Goal: Task Accomplishment & Management: Manage account settings

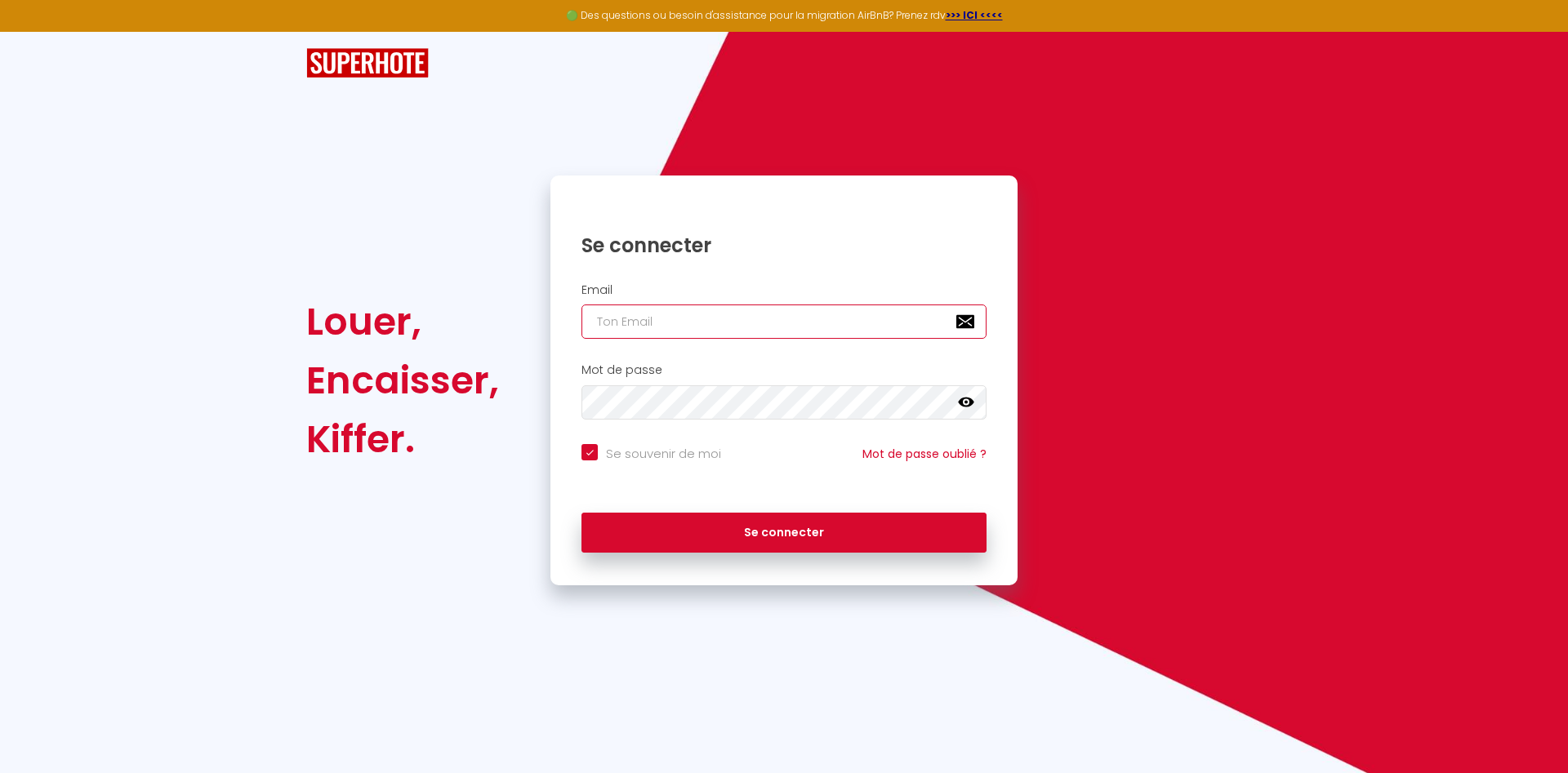
click at [647, 319] on input "email" at bounding box center [784, 321] width 406 height 34
type input "e"
checkbox input "true"
type input "ev"
checkbox input "true"
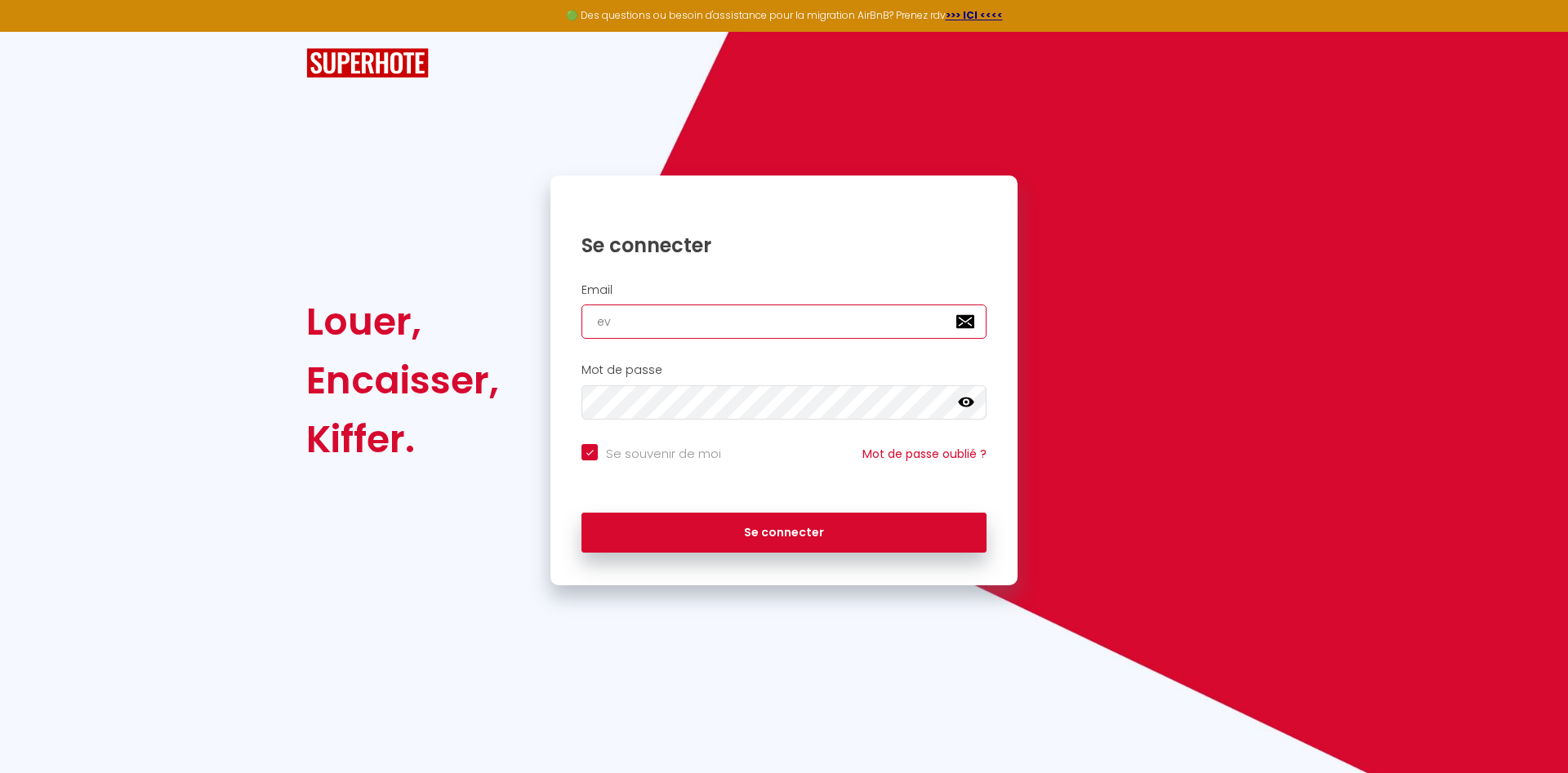
type input "eva"
checkbox input "true"
type input "eva."
checkbox input "true"
type input "eva.m"
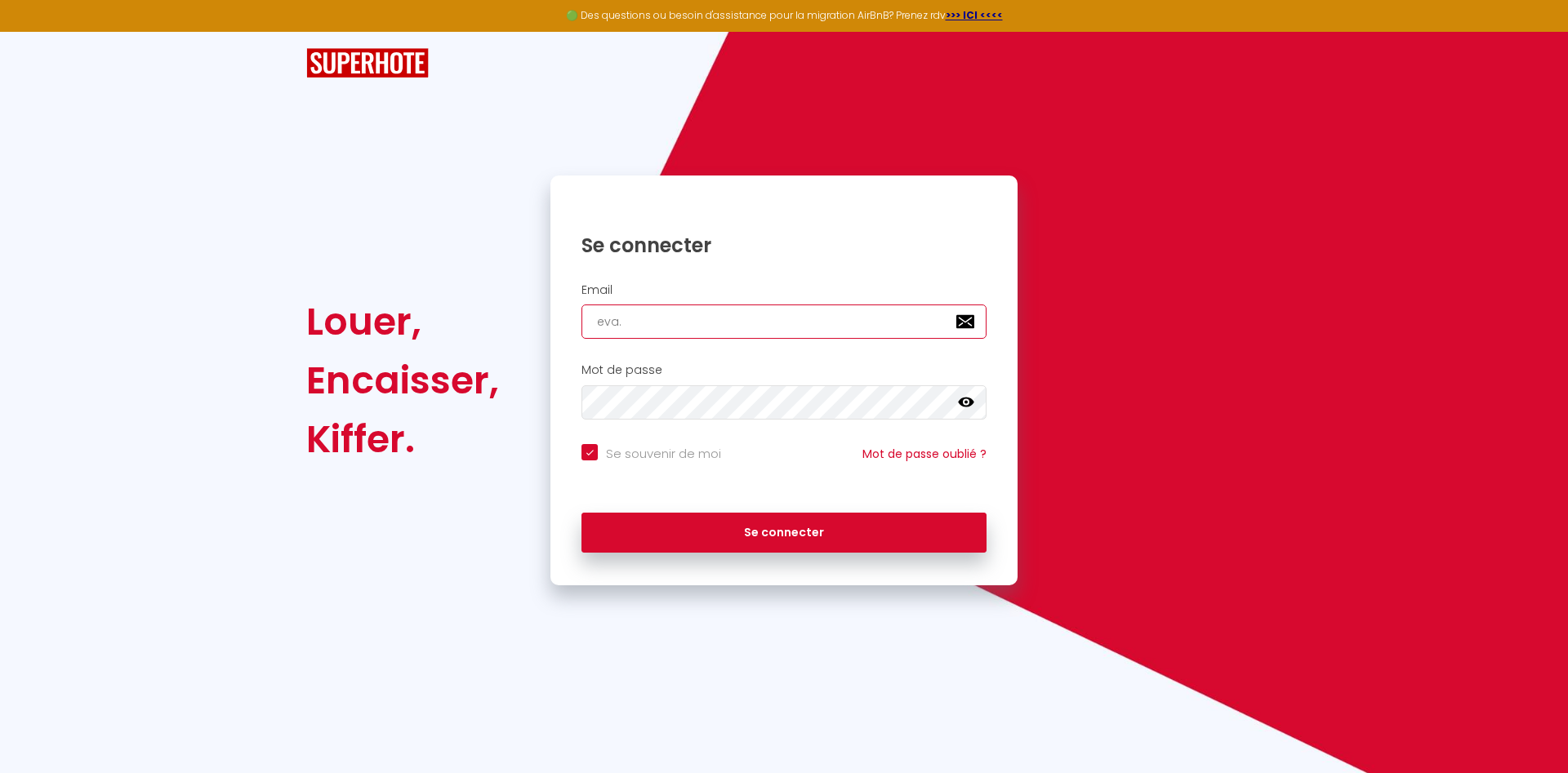
checkbox input "true"
type input "[DOMAIN_NAME]"
checkbox input "true"
type input "eva.mar"
checkbox input "true"
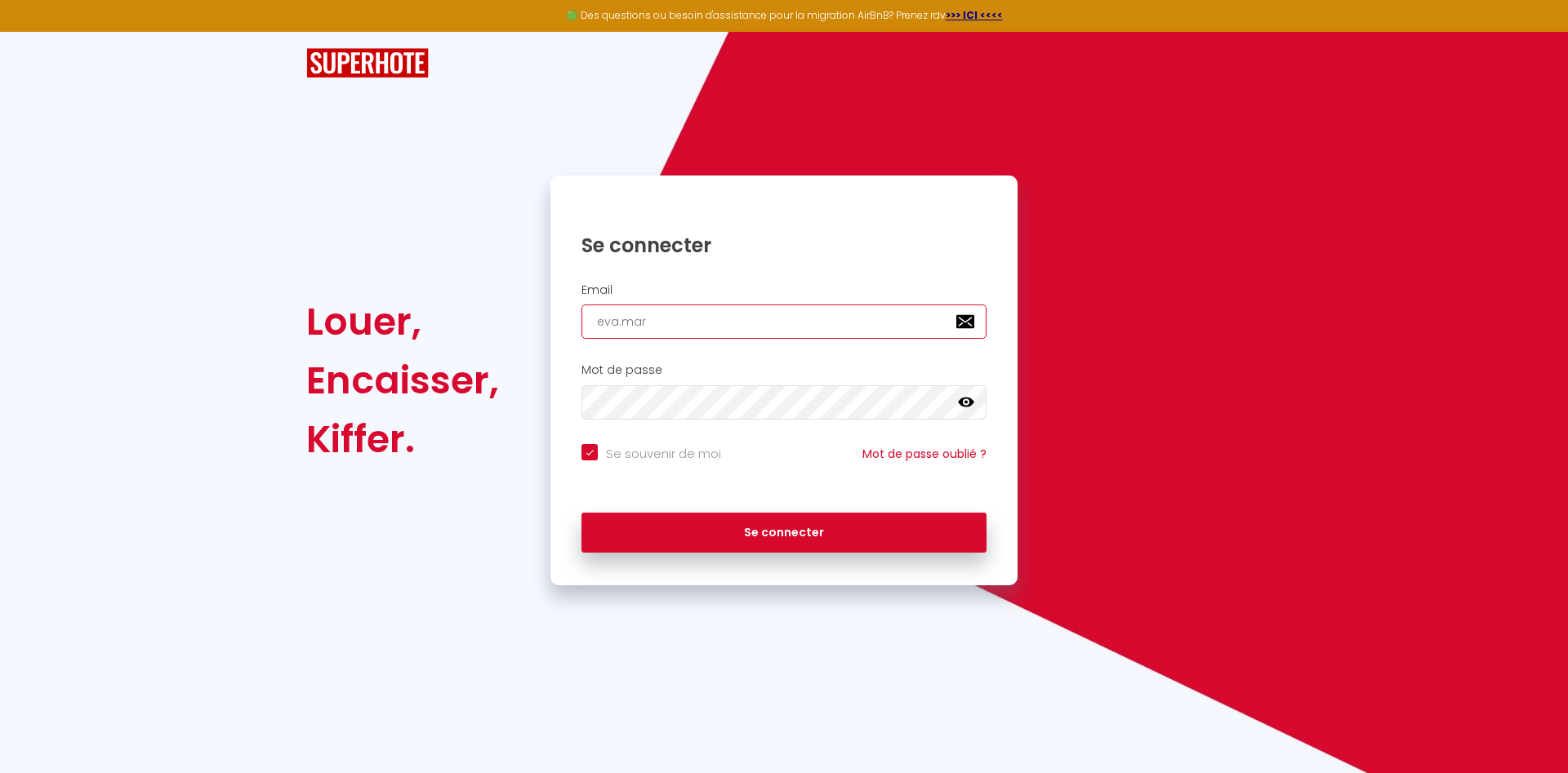
type input "eva.mart"
checkbox input "true"
type input "eva.[PERSON_NAME]"
checkbox input "true"
type input "eva.[PERSON_NAME]"
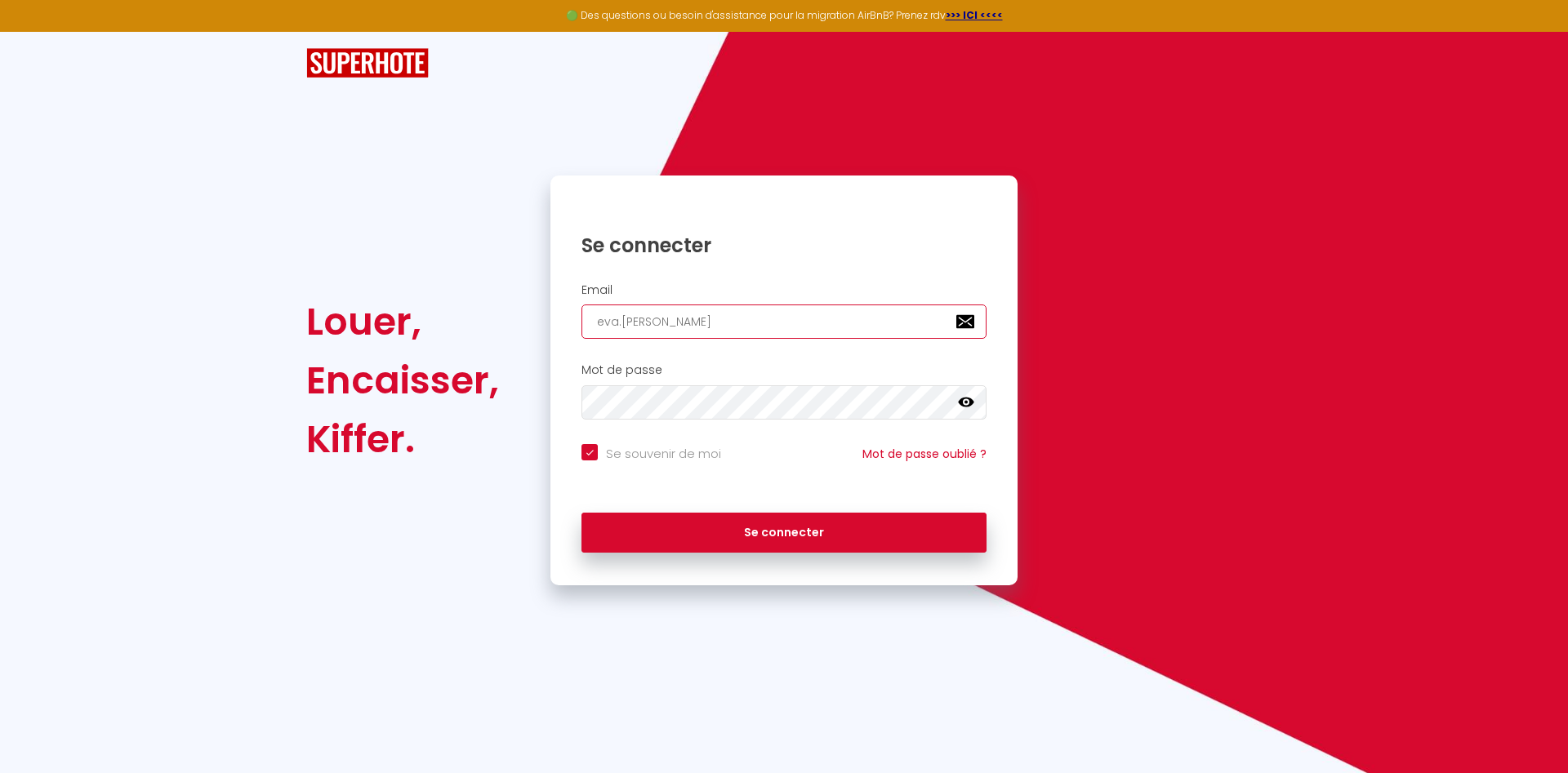
checkbox input "true"
type input "eva.[PERSON_NAME]"
checkbox input "true"
type input "eva.[PERSON_NAME]@"
checkbox input "true"
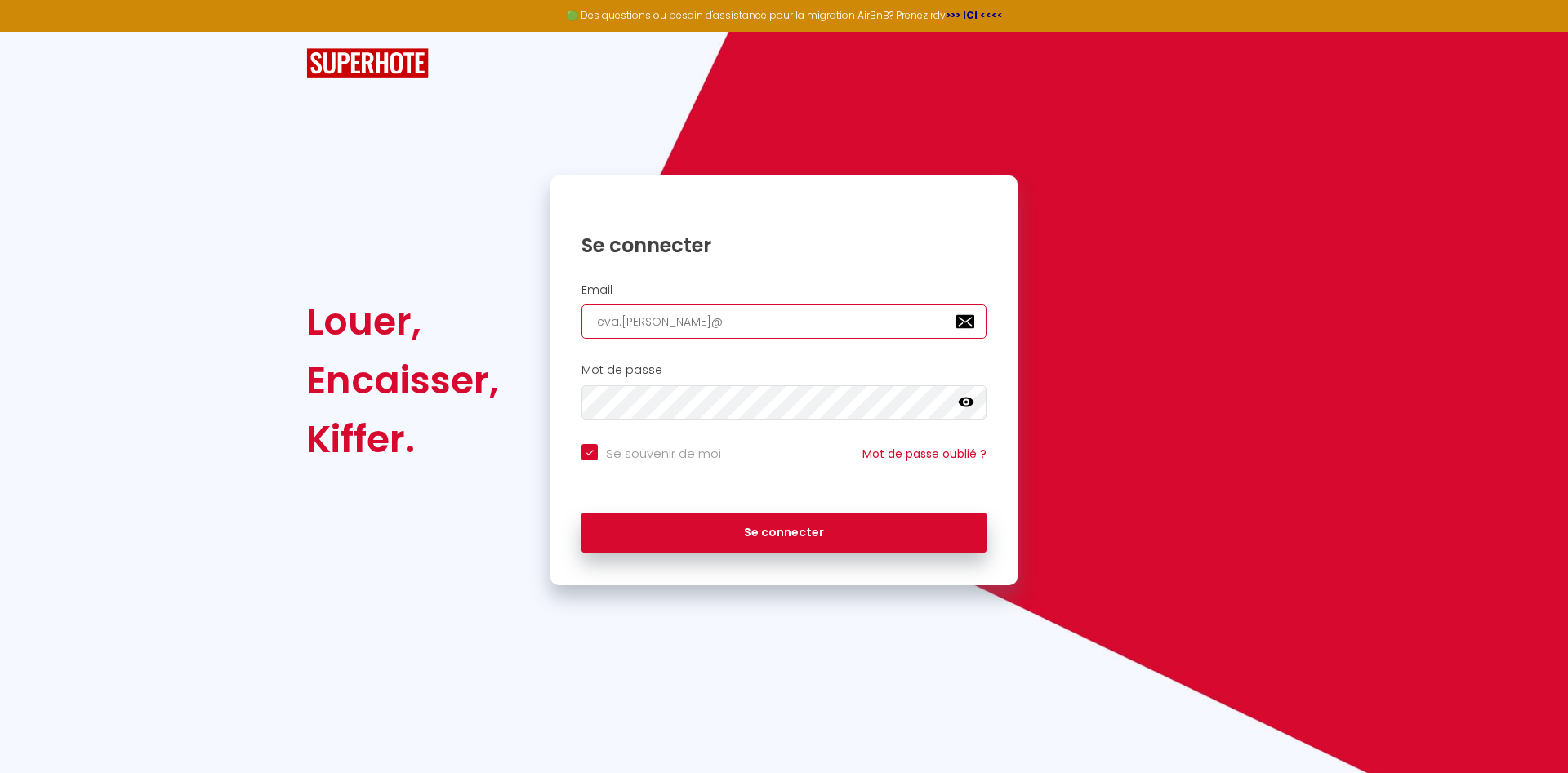
type input "eva.martine@o"
checkbox input "true"
type input "eva.martine@or"
checkbox input "true"
type input "eva.martine@ora"
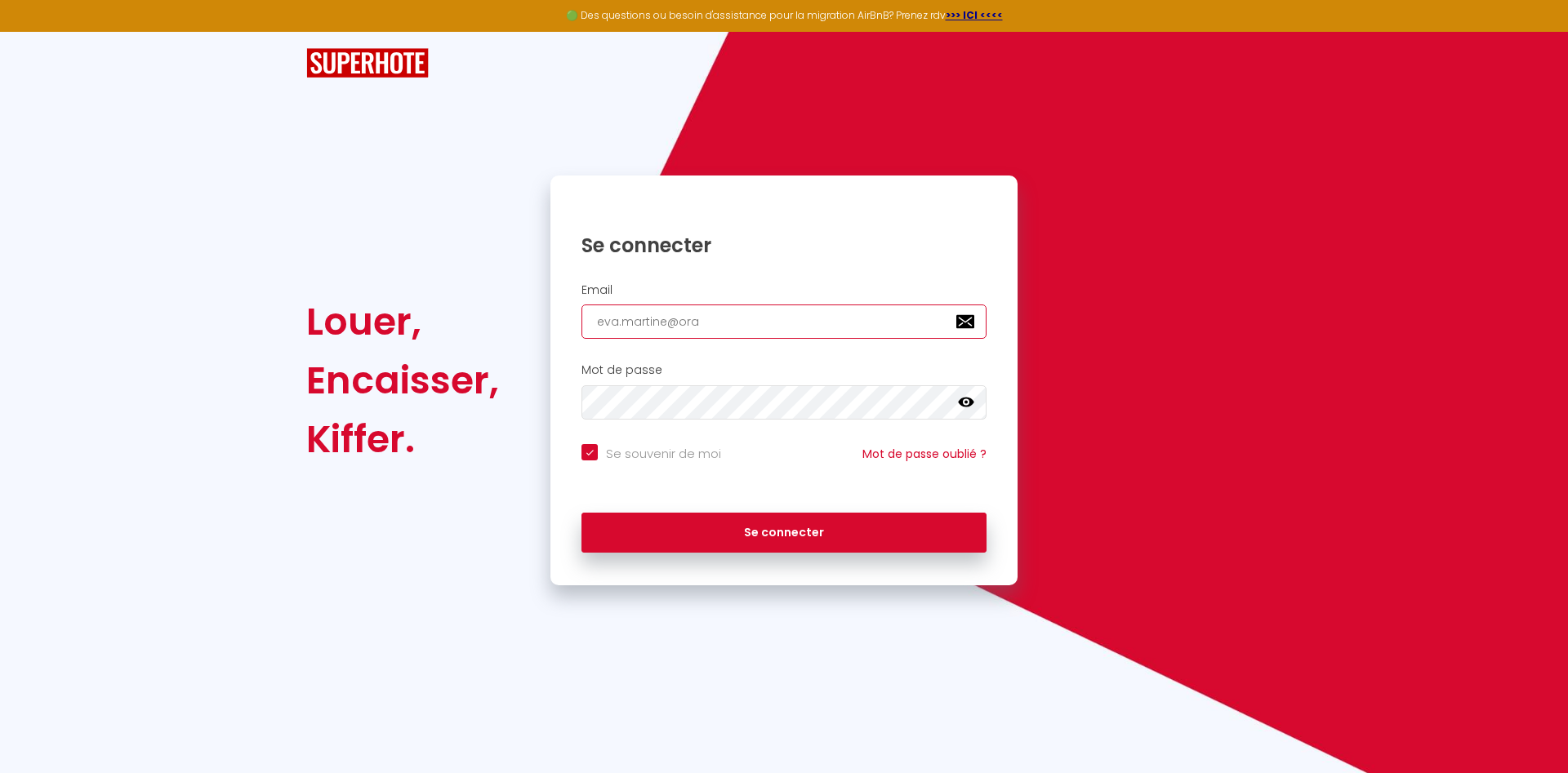
checkbox input "true"
type input "eva.martine@oran"
checkbox input "true"
type input "eva.martine@orang"
checkbox input "true"
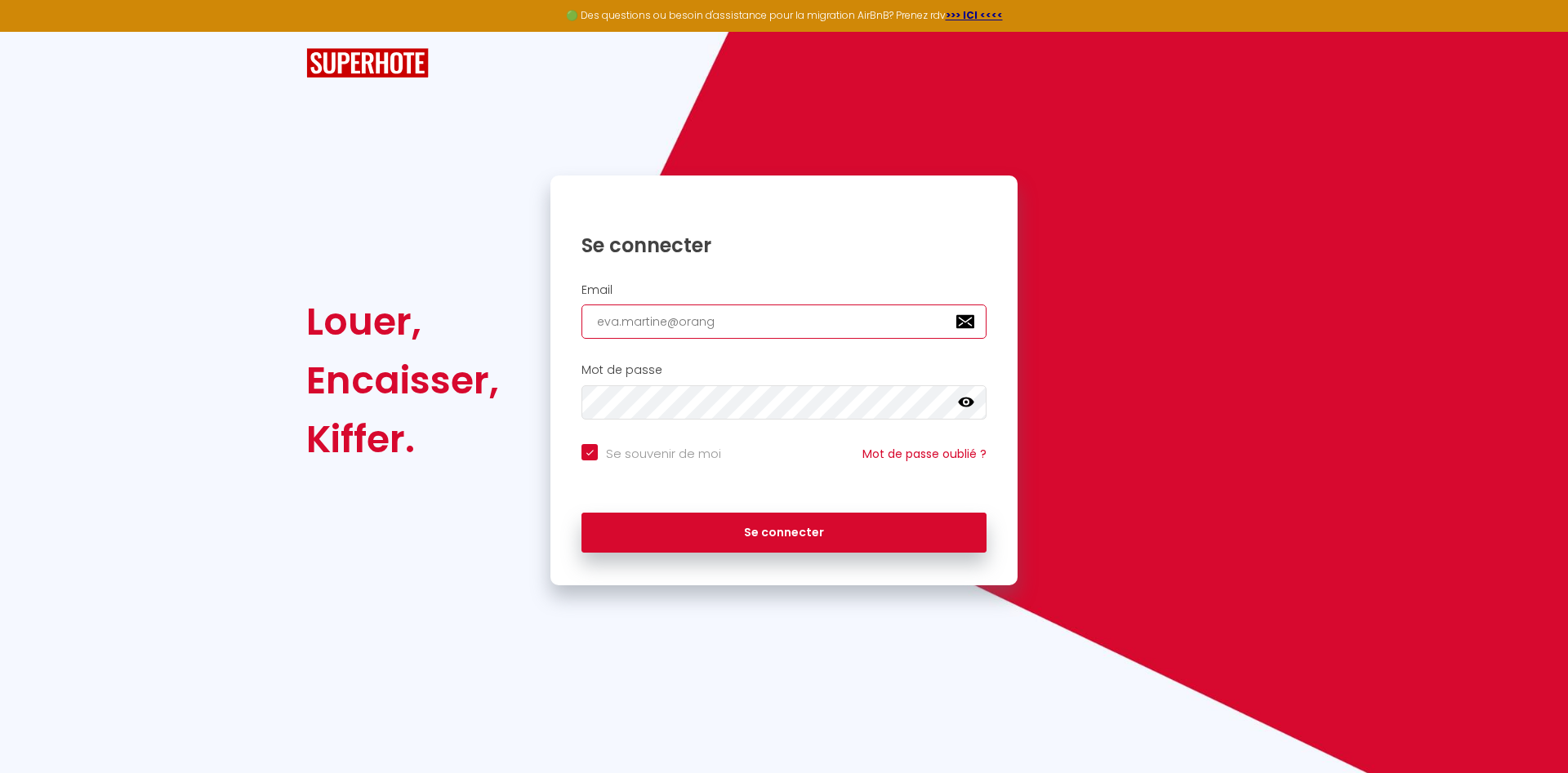
type input "[EMAIL_ADDRESS]"
checkbox input "true"
type input "[EMAIL_ADDRESS]."
checkbox input "true"
type input "eva.martine@orange.f"
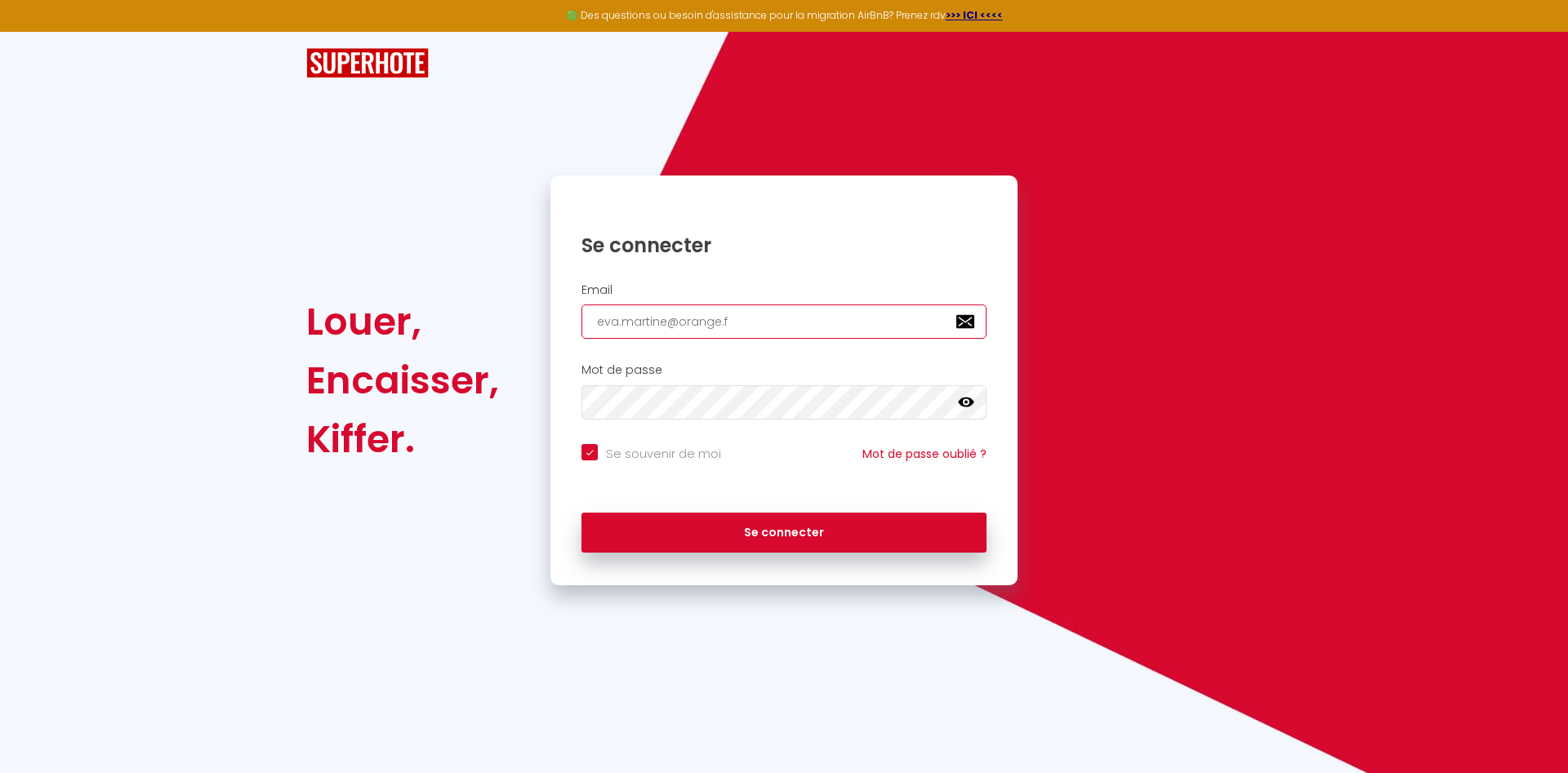
checkbox input "true"
type input "[EMAIL_ADDRESS][DOMAIN_NAME]"
checkbox input "true"
type input "[EMAIL_ADDRESS][DOMAIN_NAME]"
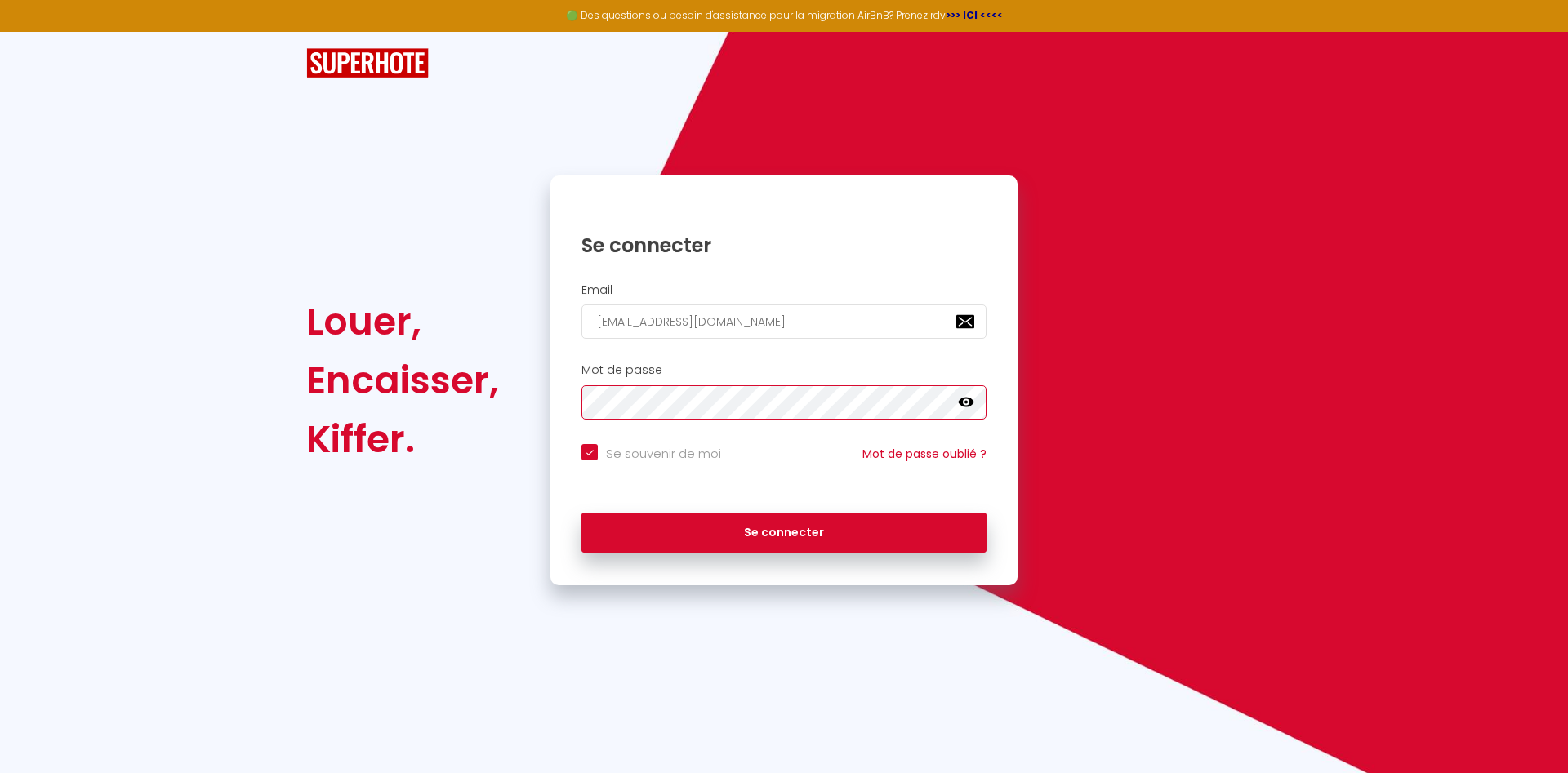
click at [581, 513] on button "Se connecter" at bounding box center [784, 533] width 406 height 40
checkbox input "true"
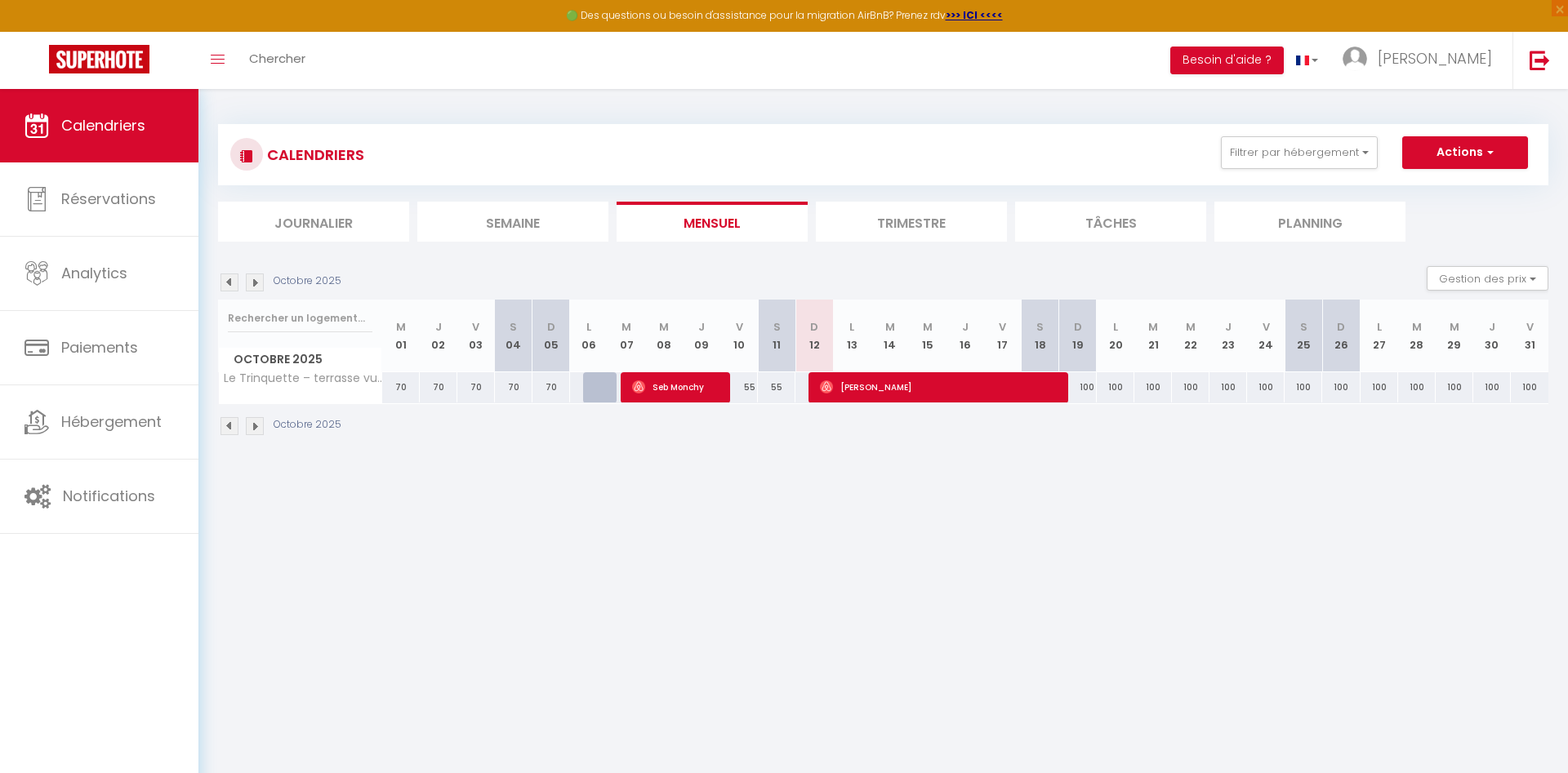
scroll to position [84, 0]
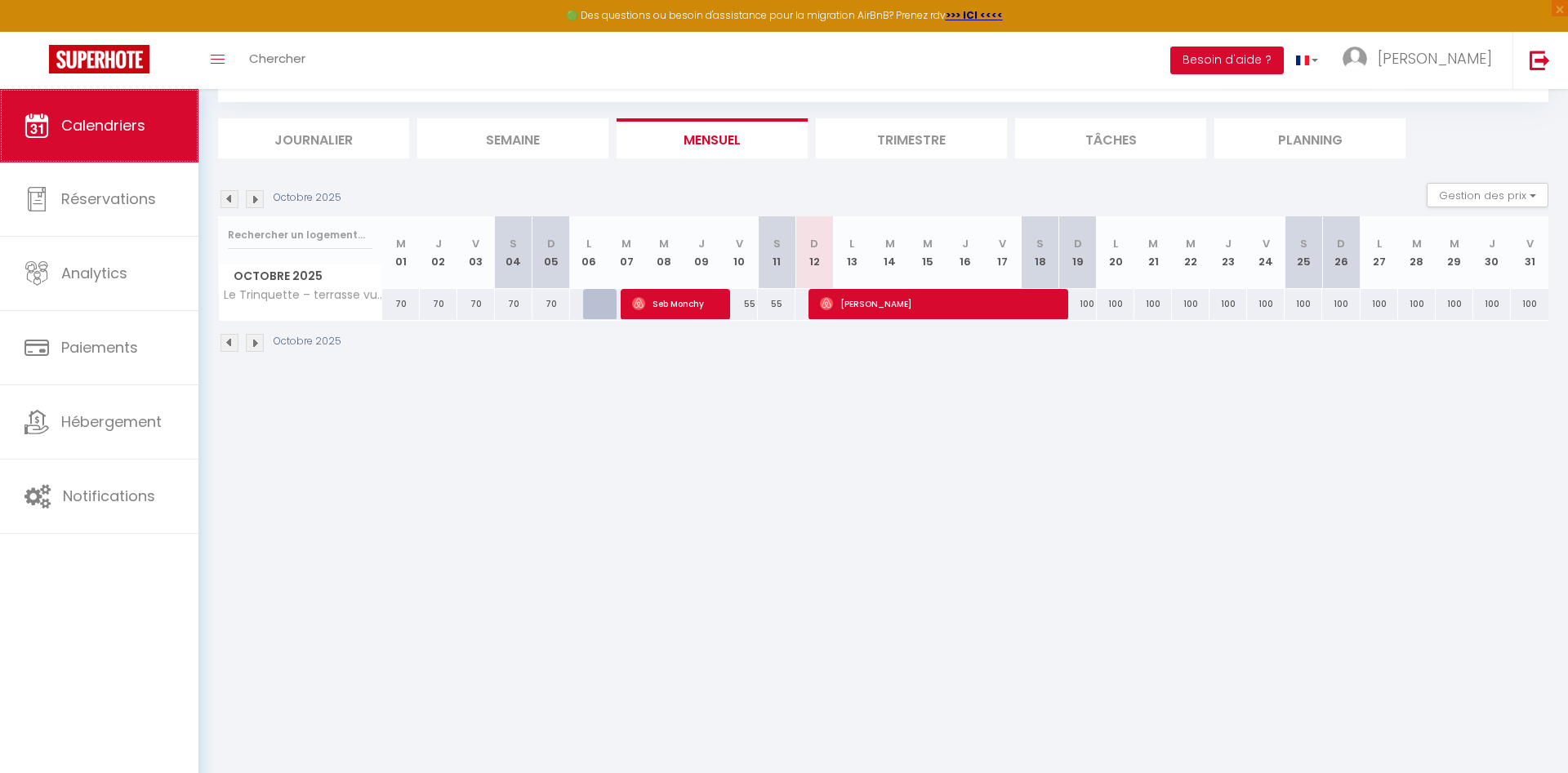
click at [133, 123] on span "Calendriers" at bounding box center [103, 125] width 84 height 20
click at [281, 275] on span "Octobre 2025" at bounding box center [300, 277] width 163 height 24
click at [230, 344] on img at bounding box center [230, 343] width 18 height 18
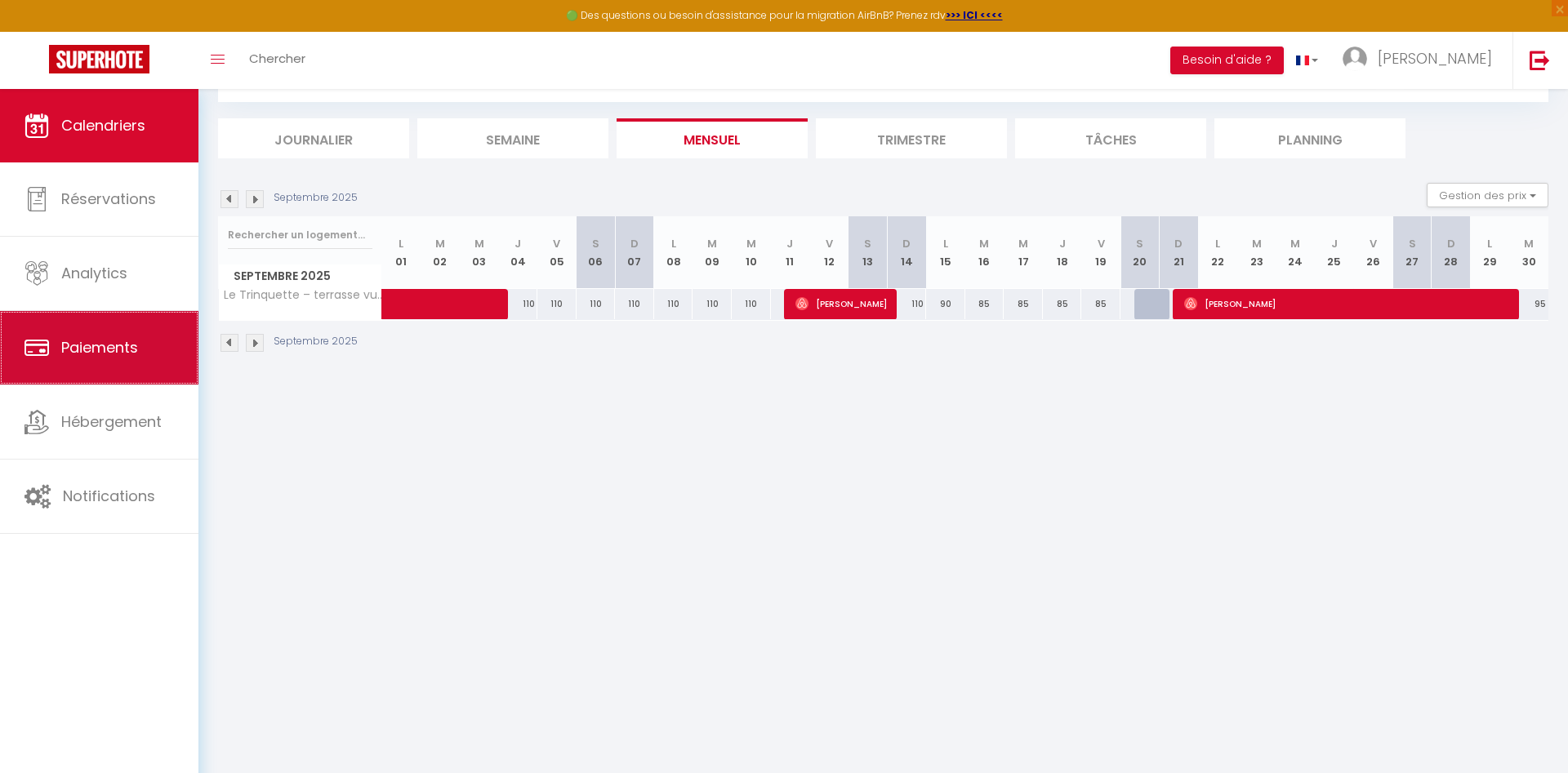
click at [104, 361] on link "Paiements" at bounding box center [99, 347] width 199 height 74
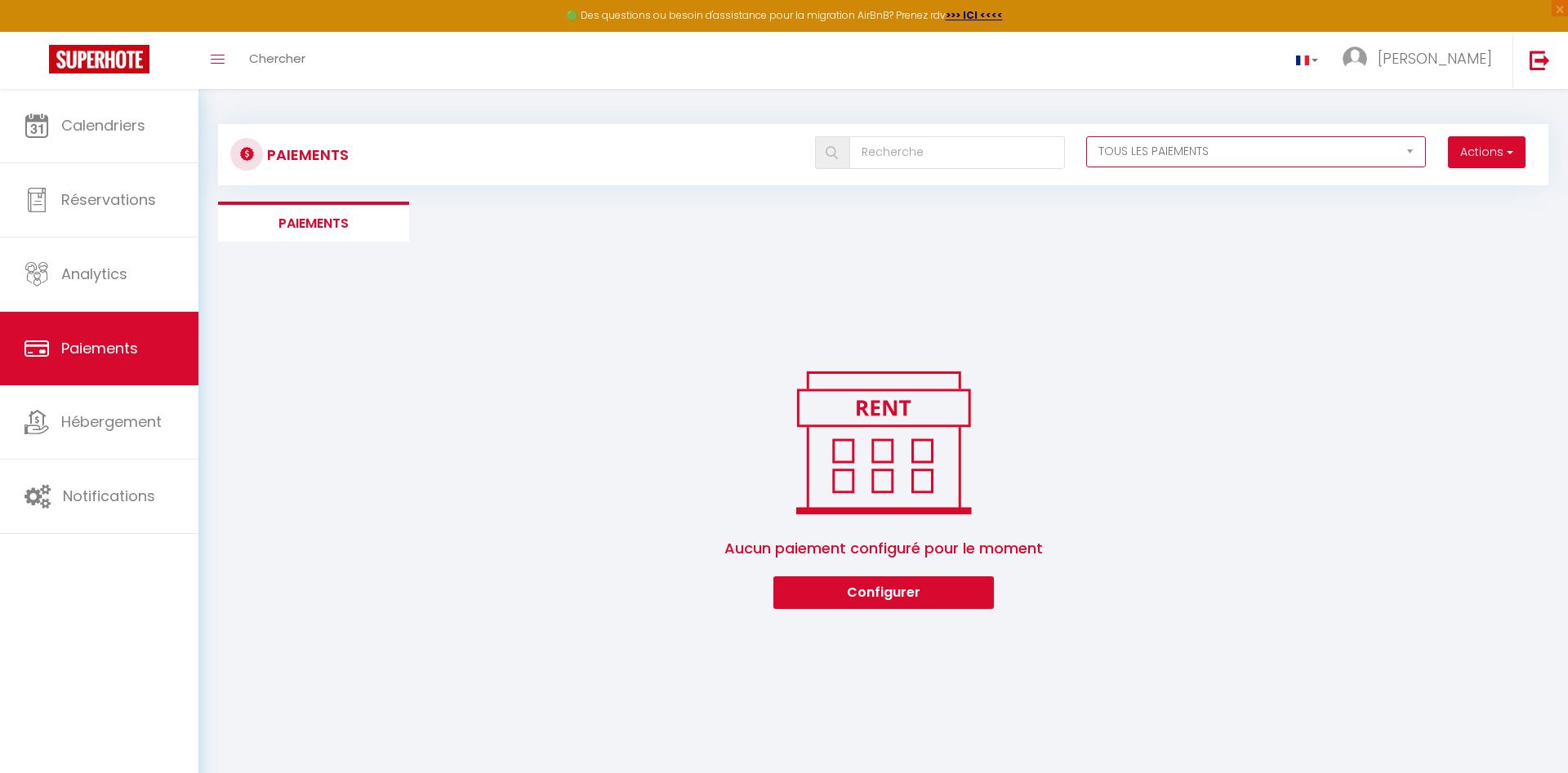
click at [1086, 136] on select "EN ATTENTE PAYÉ TOUS LES PAIEMENTS" at bounding box center [1256, 152] width 340 height 31
select select "1"
click option "PAYÉ" at bounding box center [0, 0] width 0 height 0
click at [1479, 153] on button "Actions" at bounding box center [1487, 153] width 77 height 33
click at [1085, 286] on div "Paiements Actions Créer nouveau [PERSON_NAME] Créer nouveau lien caution EN ATT…" at bounding box center [883, 358] width 1331 height 500
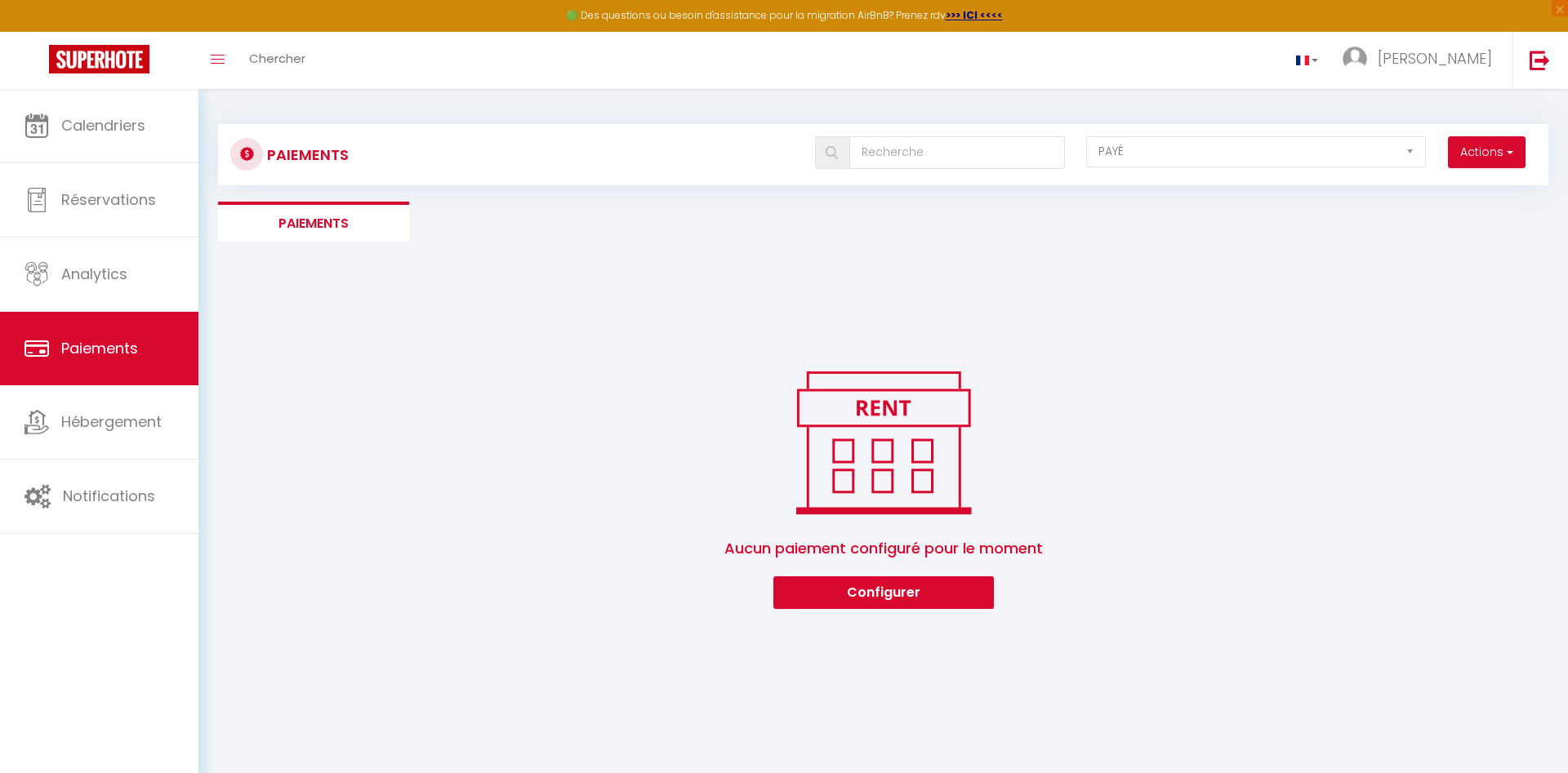
click at [296, 228] on li "Paiements" at bounding box center [314, 222] width 191 height 40
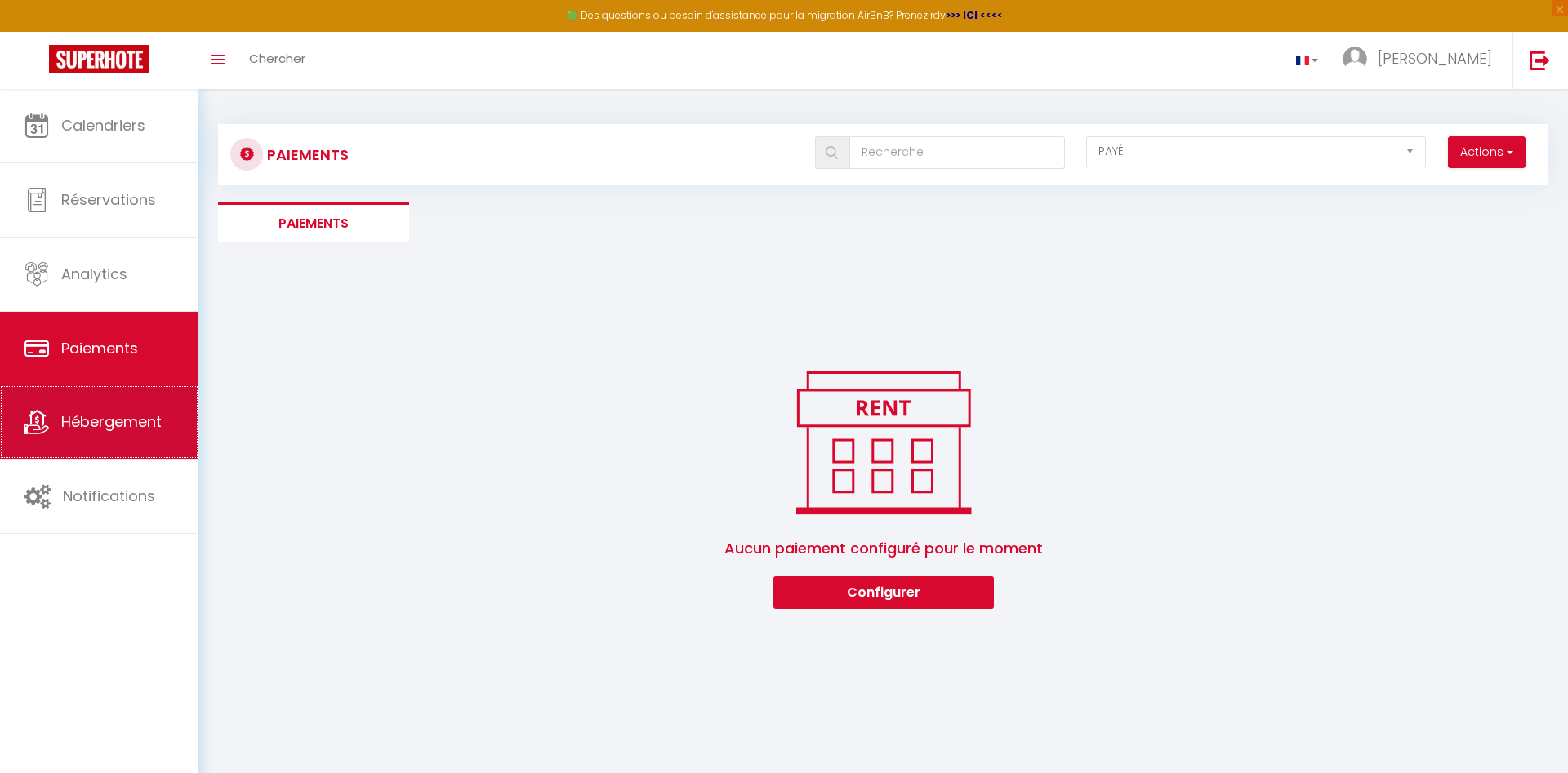
click at [132, 413] on link "Hébergement" at bounding box center [99, 422] width 199 height 74
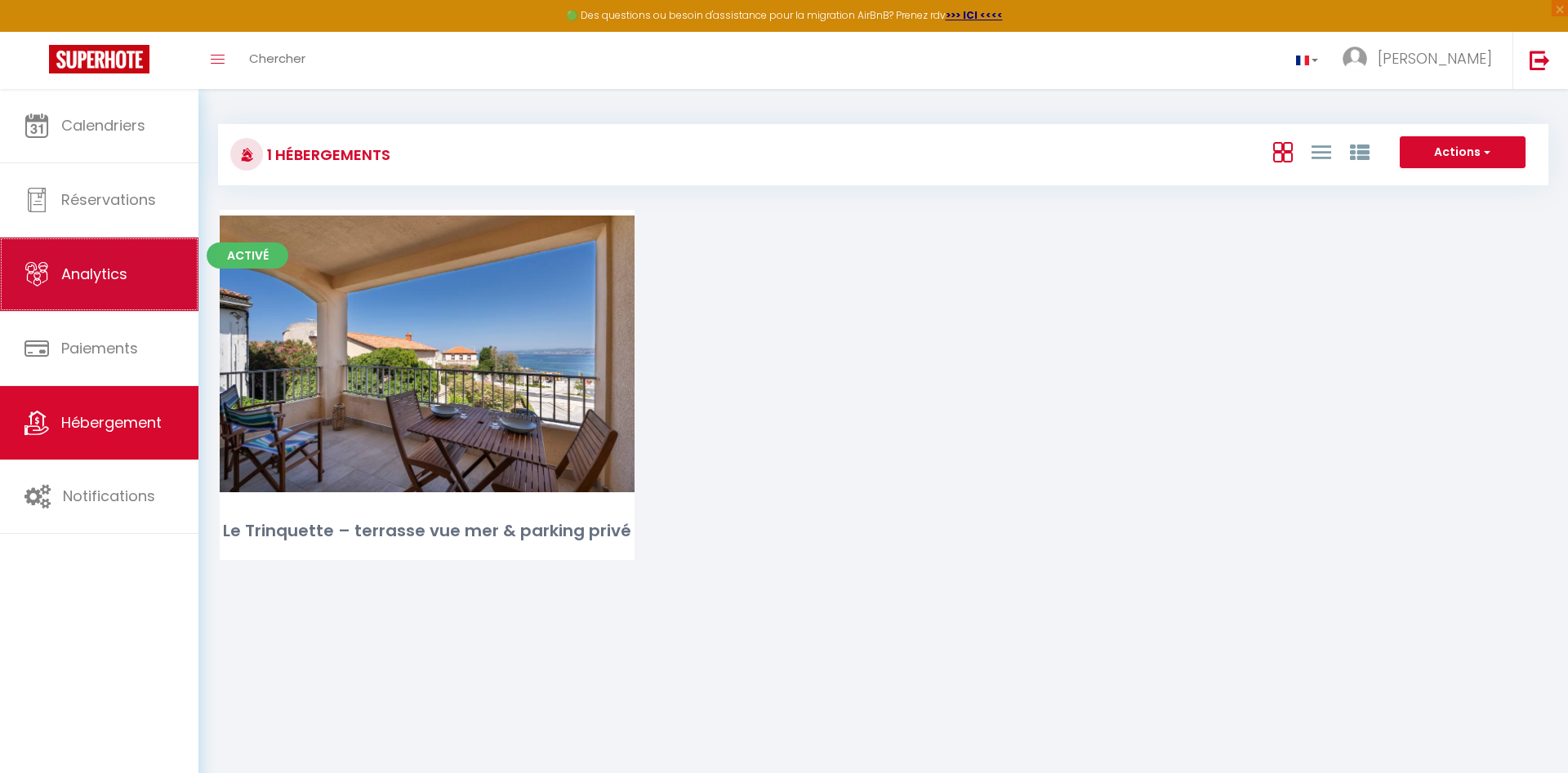
click at [108, 273] on span "Analytics" at bounding box center [95, 274] width 66 height 20
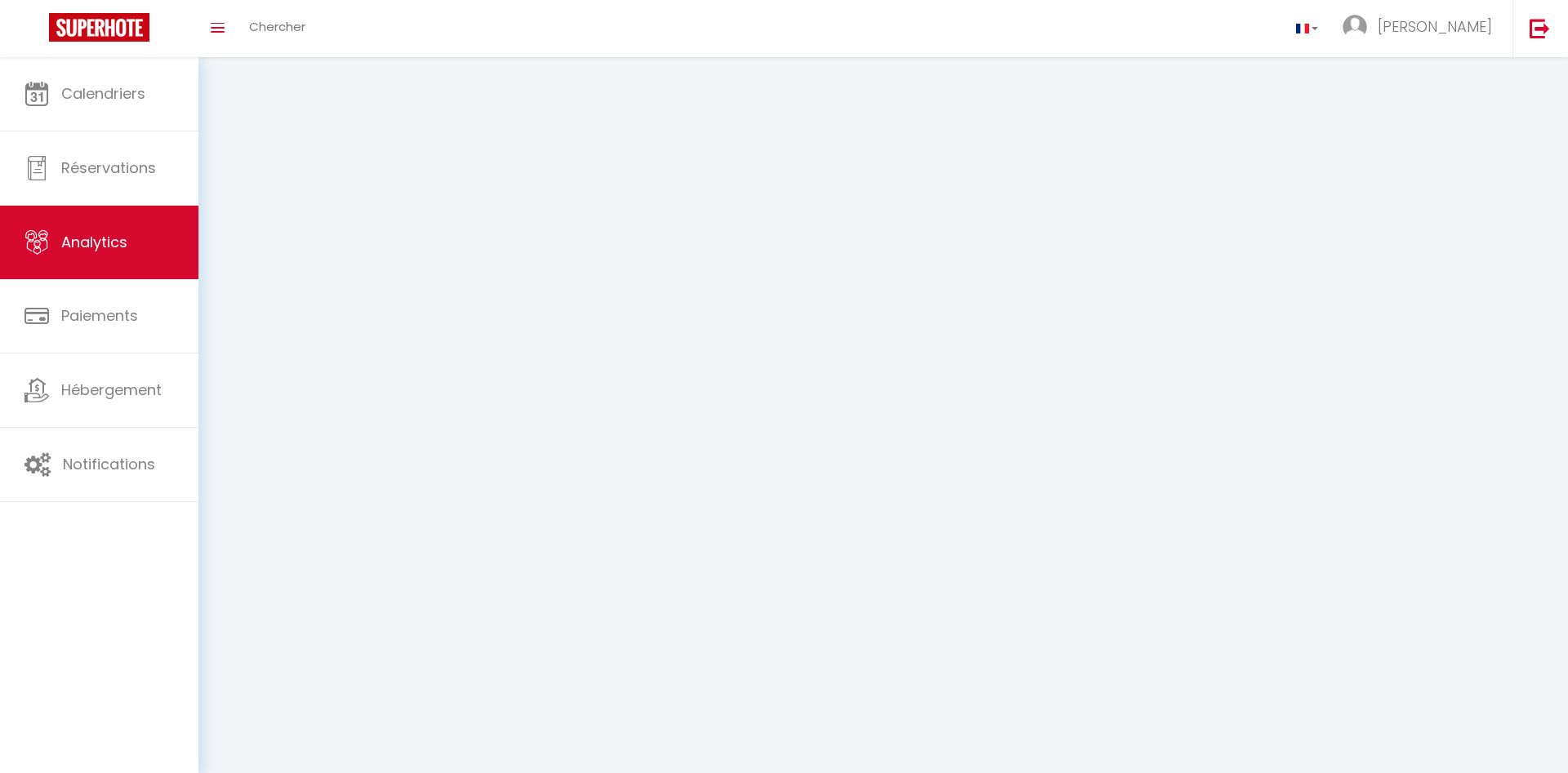
select select "2025"
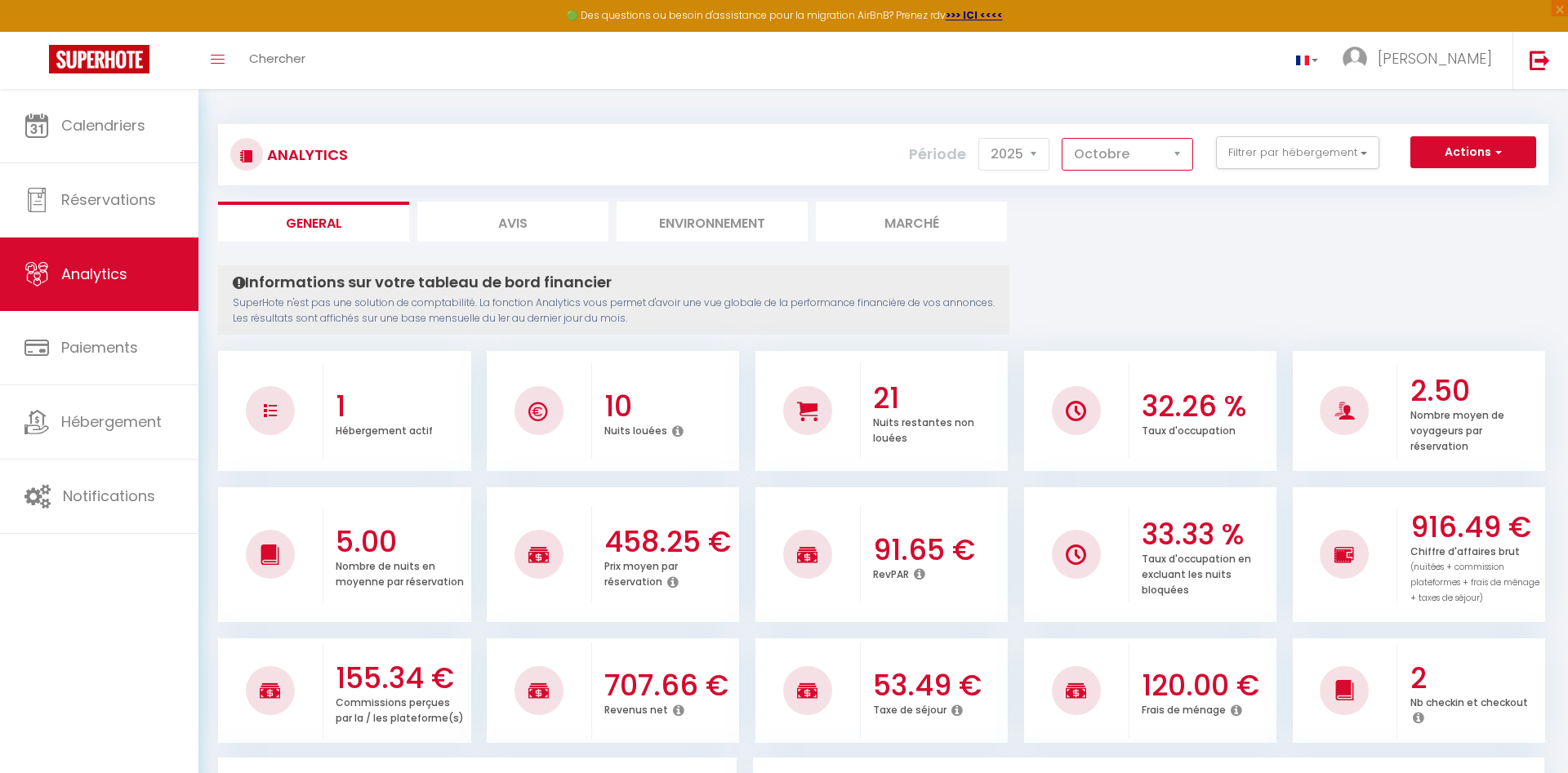
click at [1062, 138] on select "[PERSON_NAME] Mars [PERSON_NAME] Juin Juillet Août Septembre Octobre Novembre D…" at bounding box center [1127, 154] width 132 height 33
click option "Août" at bounding box center [0, 0] width 0 height 0
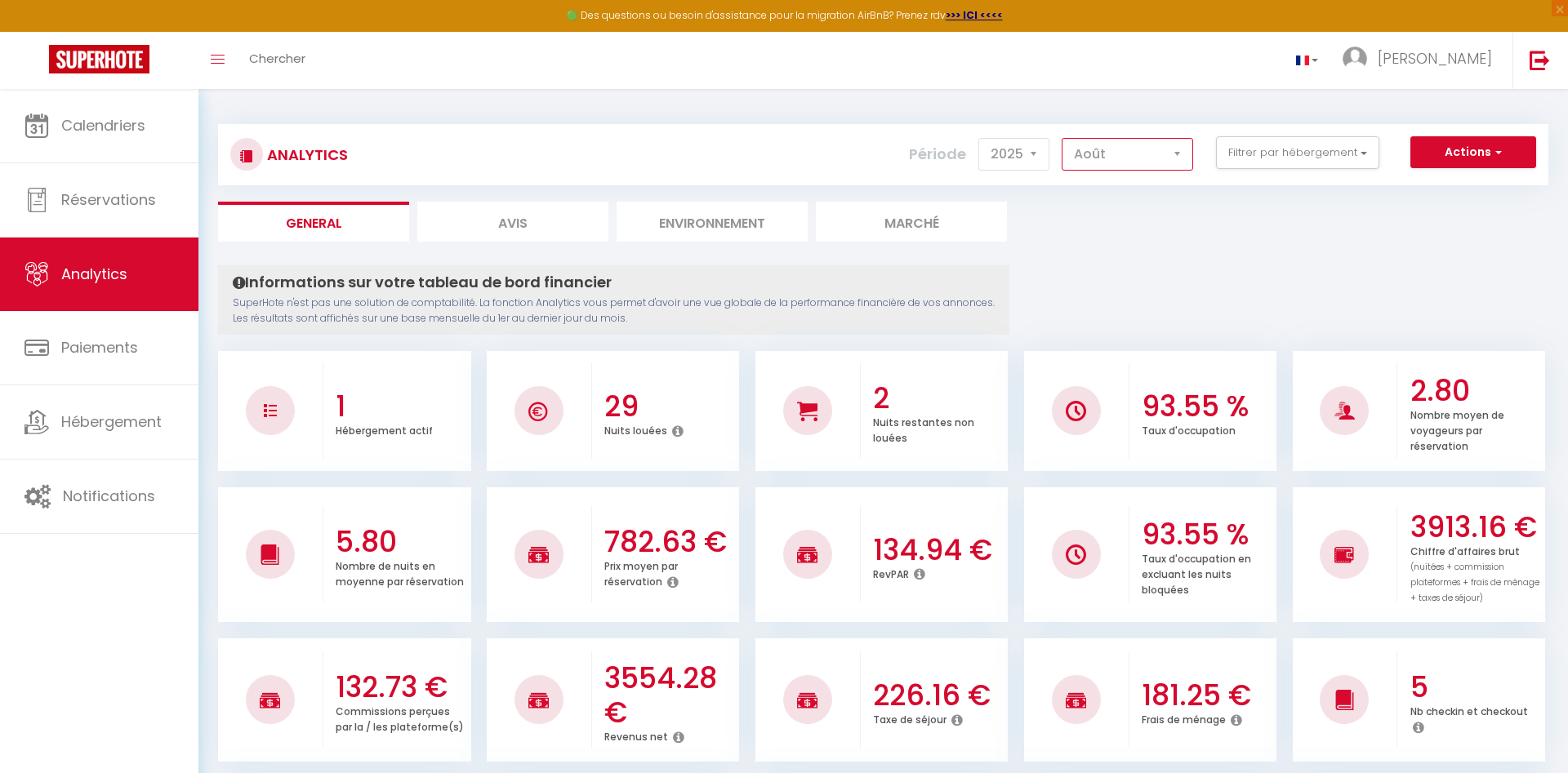
click at [1062, 138] on select "[PERSON_NAME] Mars [PERSON_NAME] Juin Juillet Août Septembre Octobre Novembre D…" at bounding box center [1127, 154] width 132 height 33
select select "9"
click option "Septembre" at bounding box center [0, 0] width 0 height 0
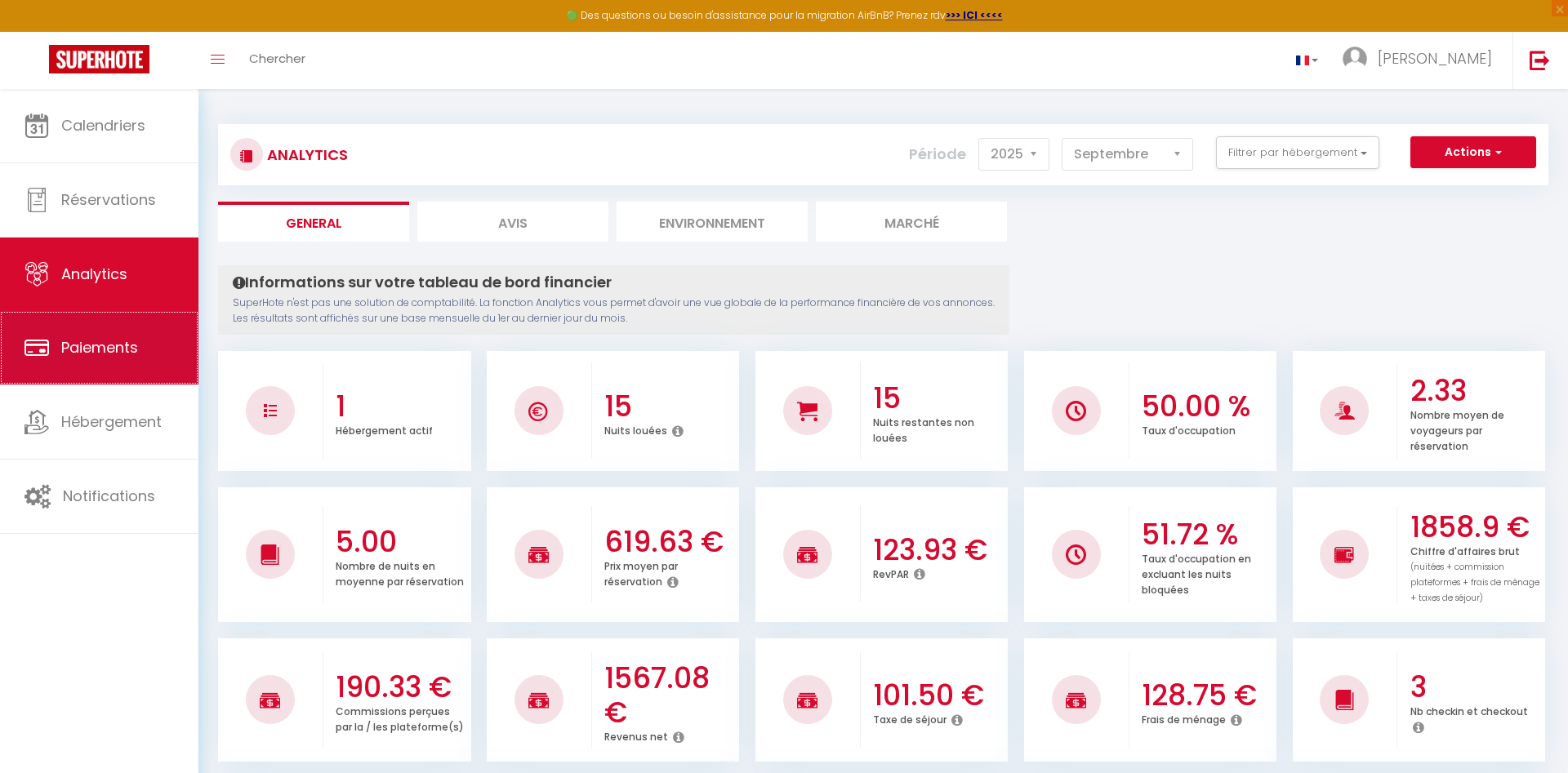
click at [124, 345] on span "Paiements" at bounding box center [99, 347] width 76 height 20
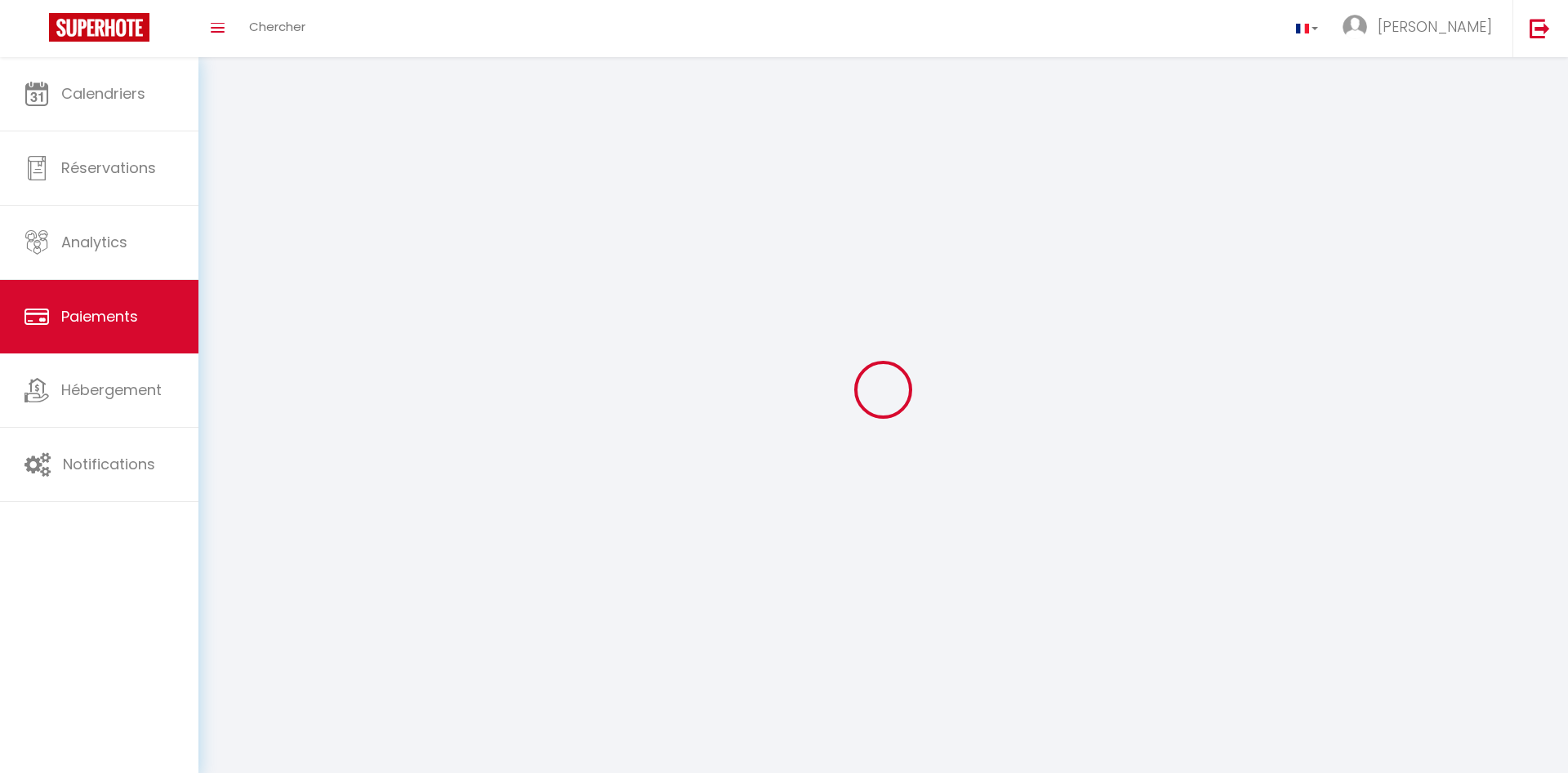
select select "2"
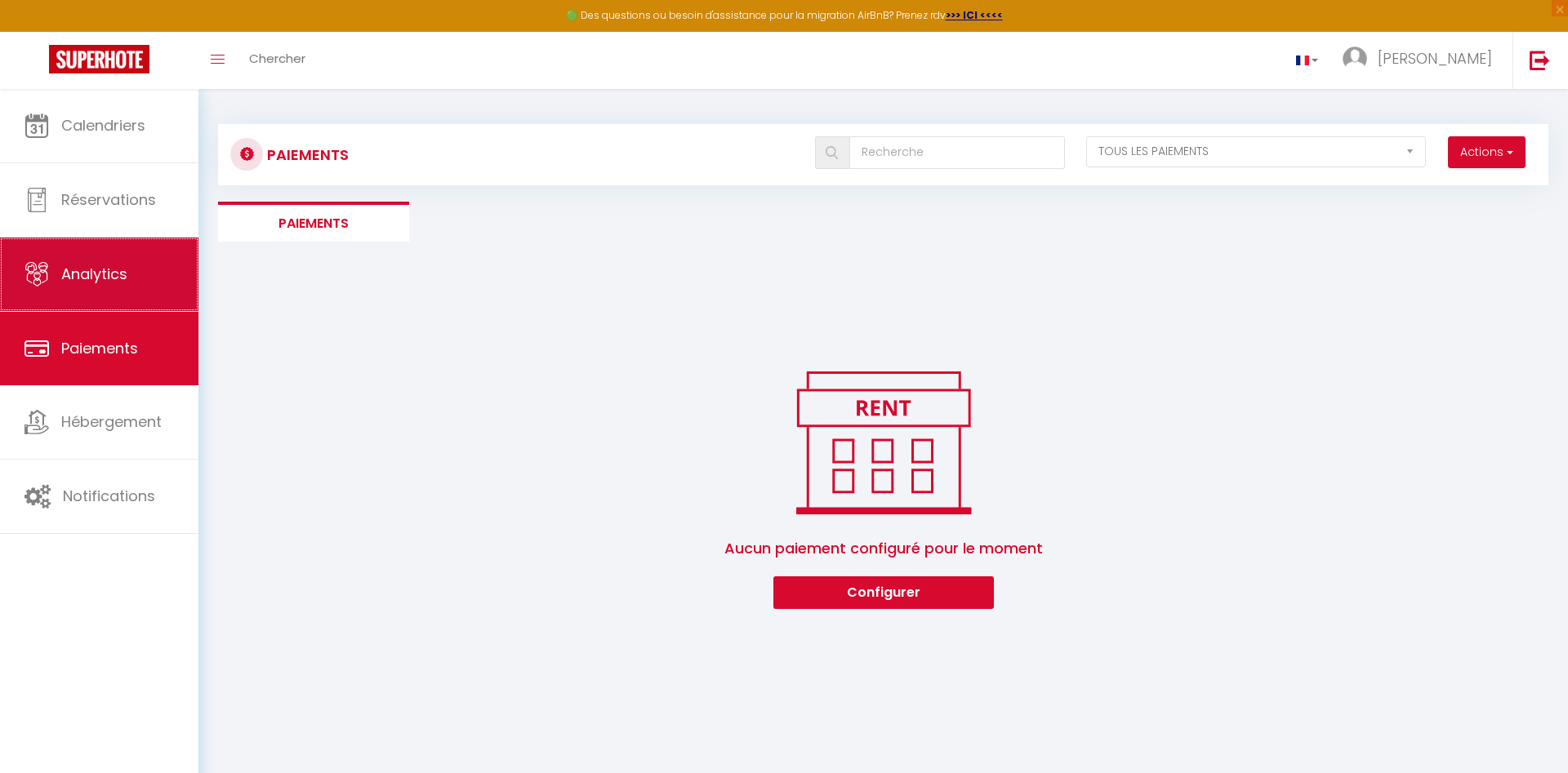
click at [103, 267] on span "Analytics" at bounding box center [95, 274] width 66 height 20
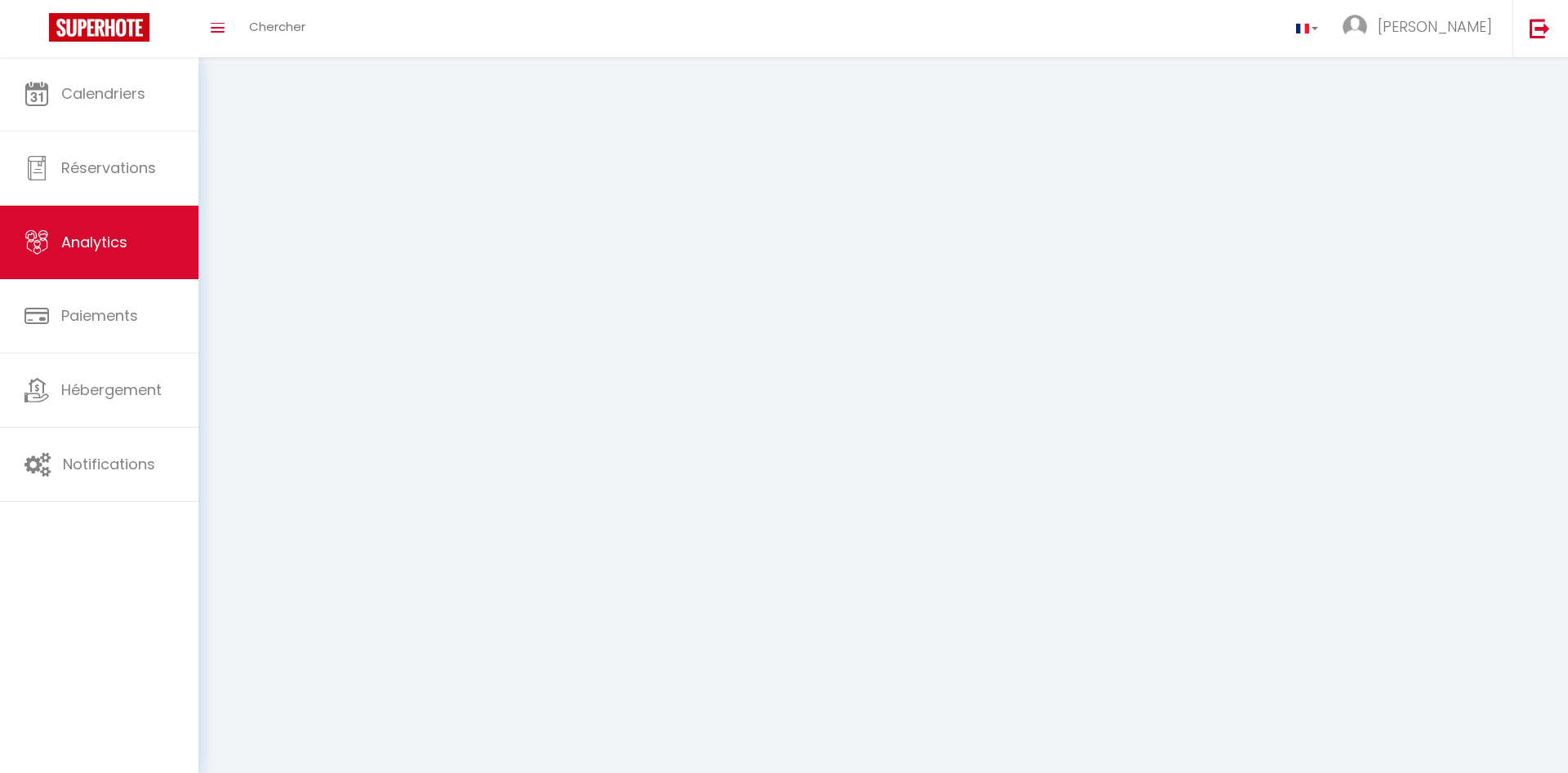
select select "2025"
select select "10"
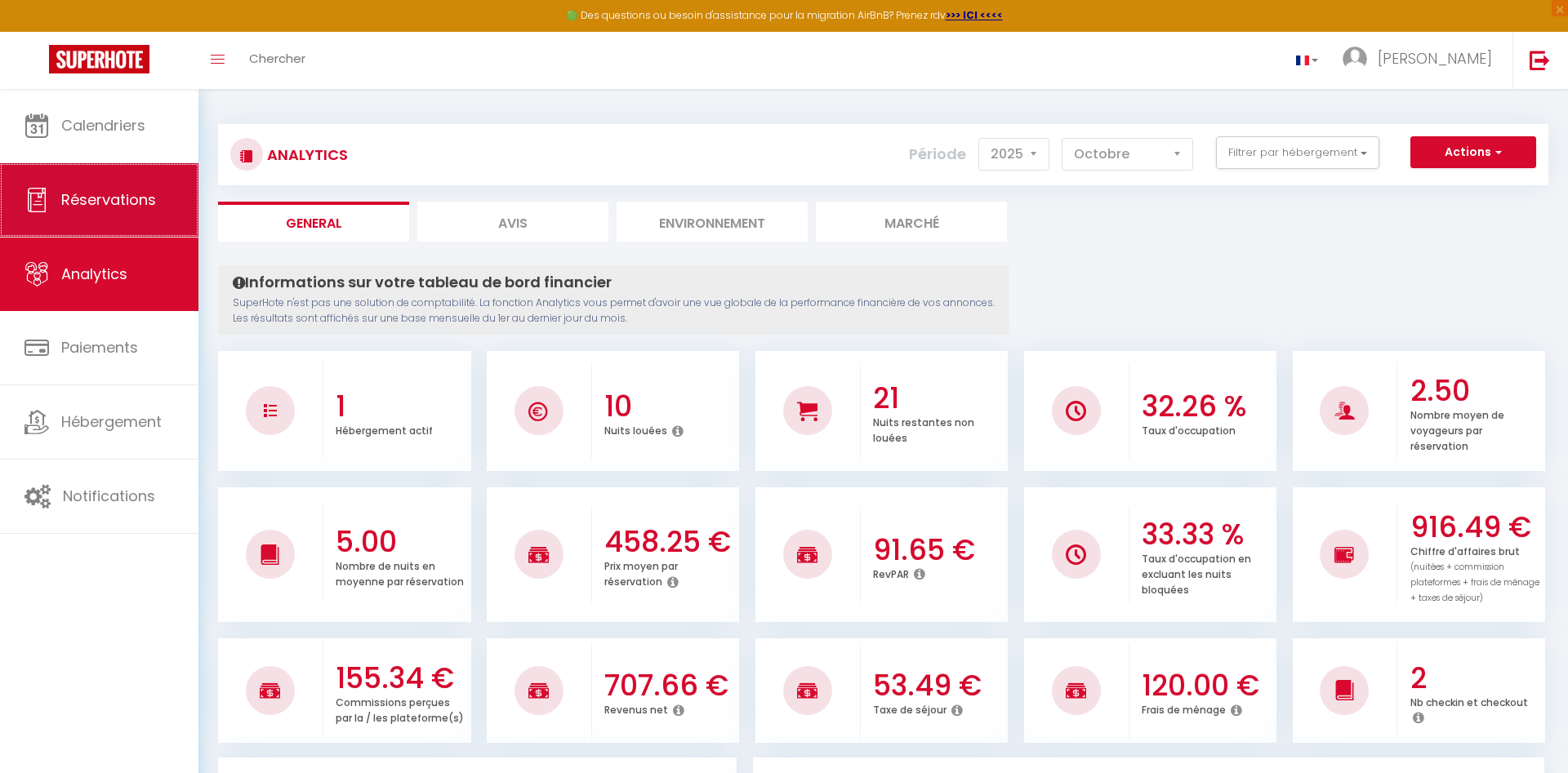
click at [120, 213] on link "Réservations" at bounding box center [99, 200] width 199 height 74
select select "not_cancelled"
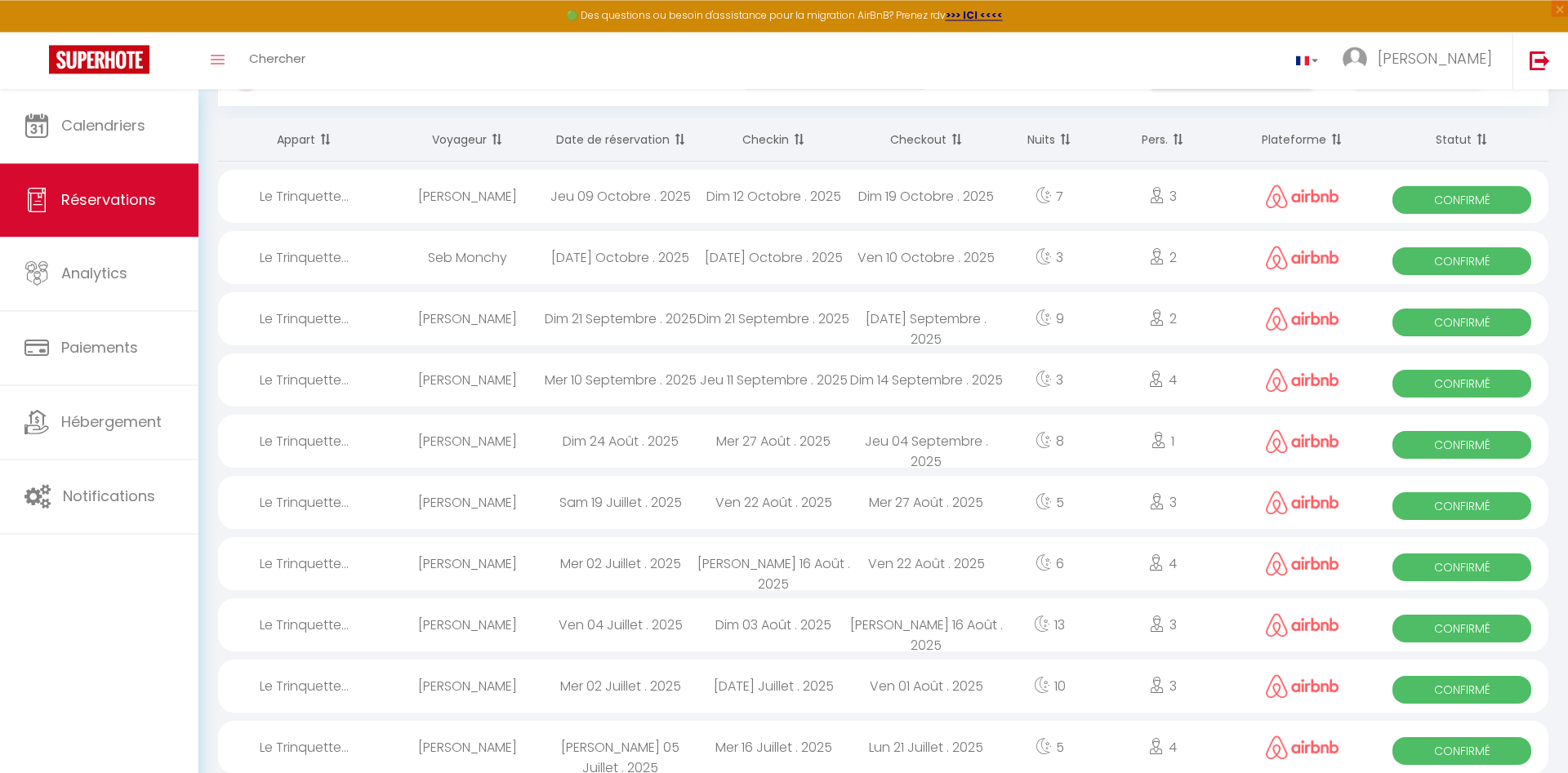
scroll to position [84, 0]
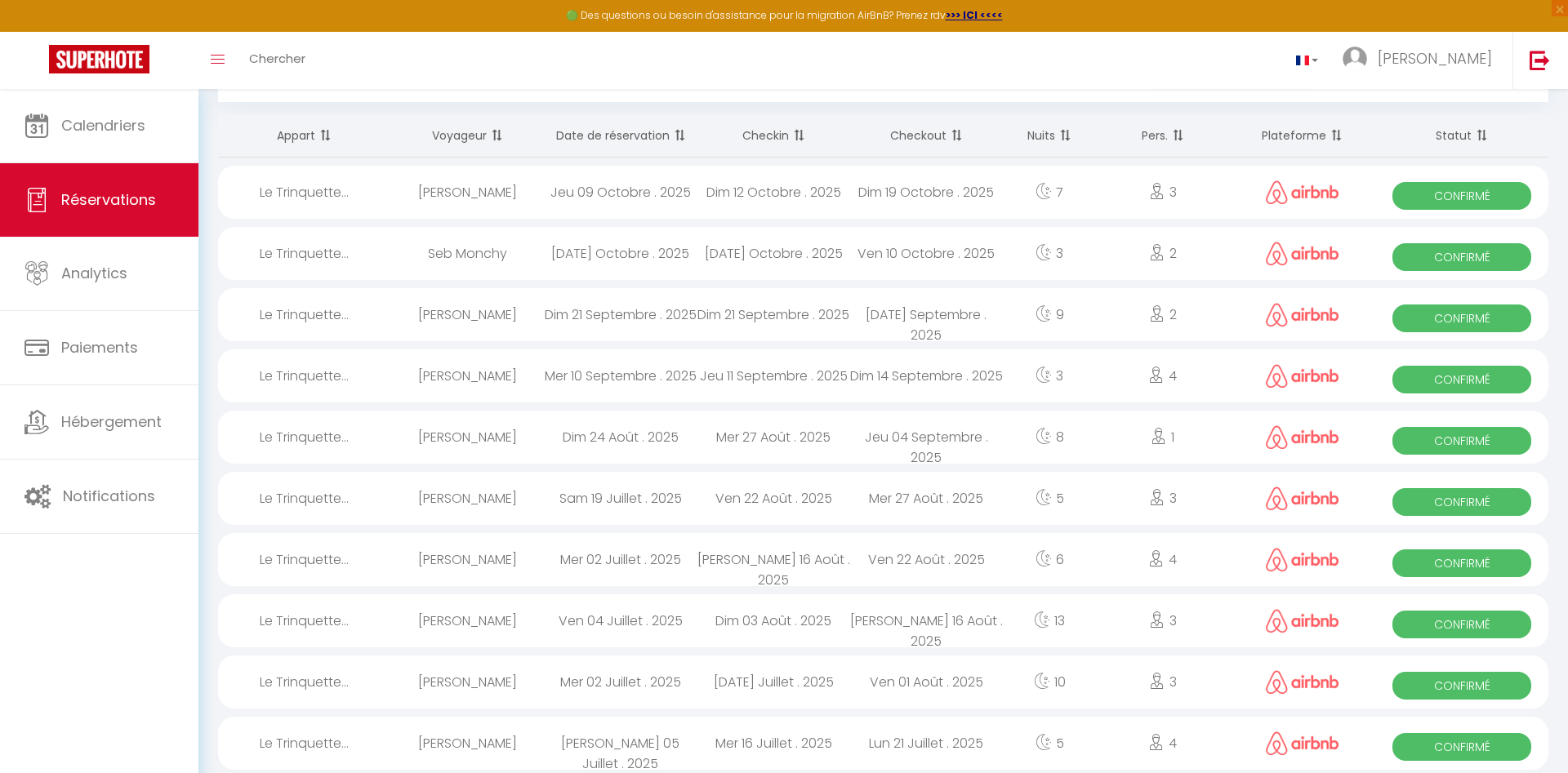
click at [482, 398] on div "[PERSON_NAME]" at bounding box center [467, 376] width 153 height 53
select select "OK"
select select "0"
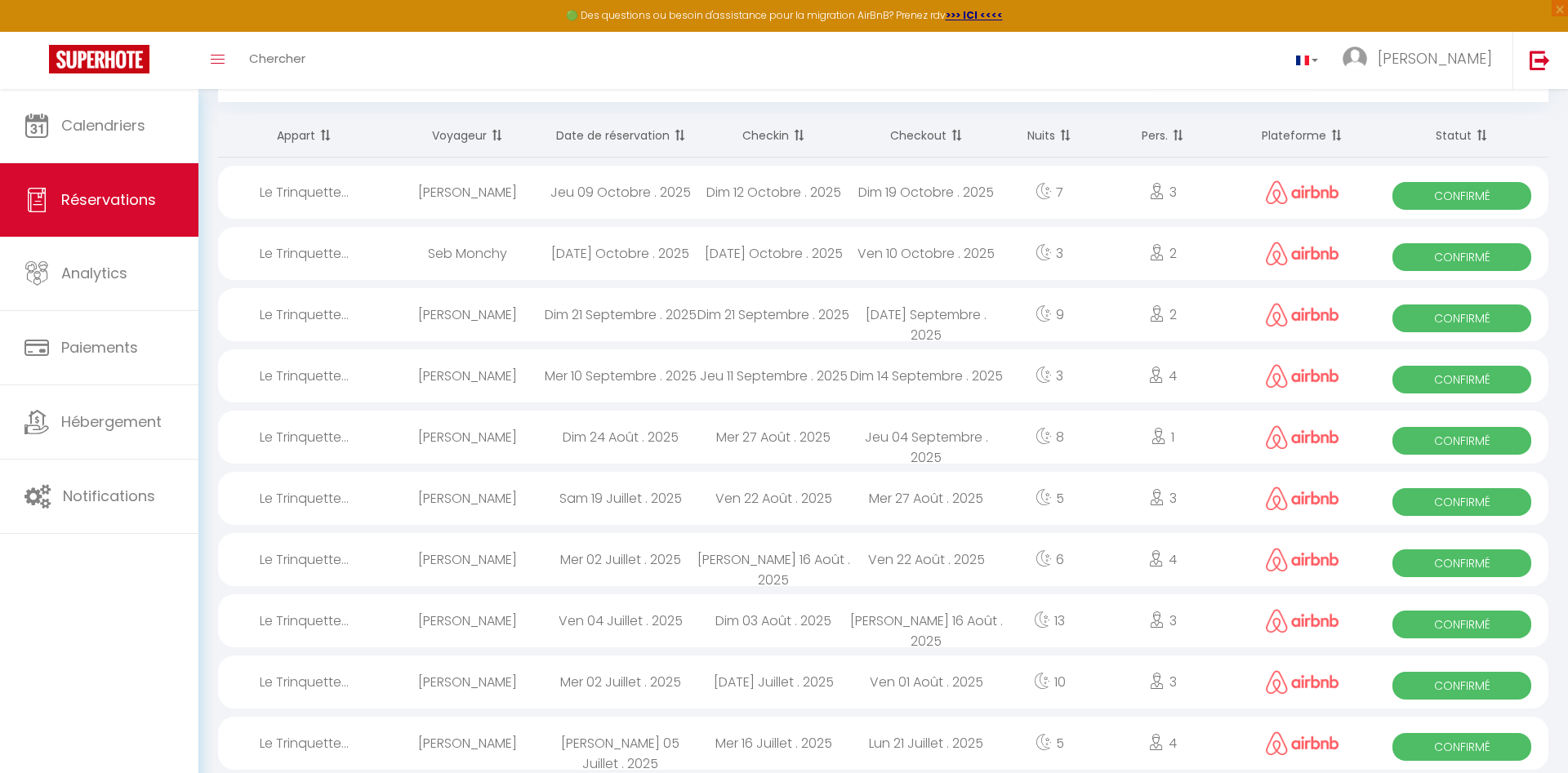
select select "1"
select select
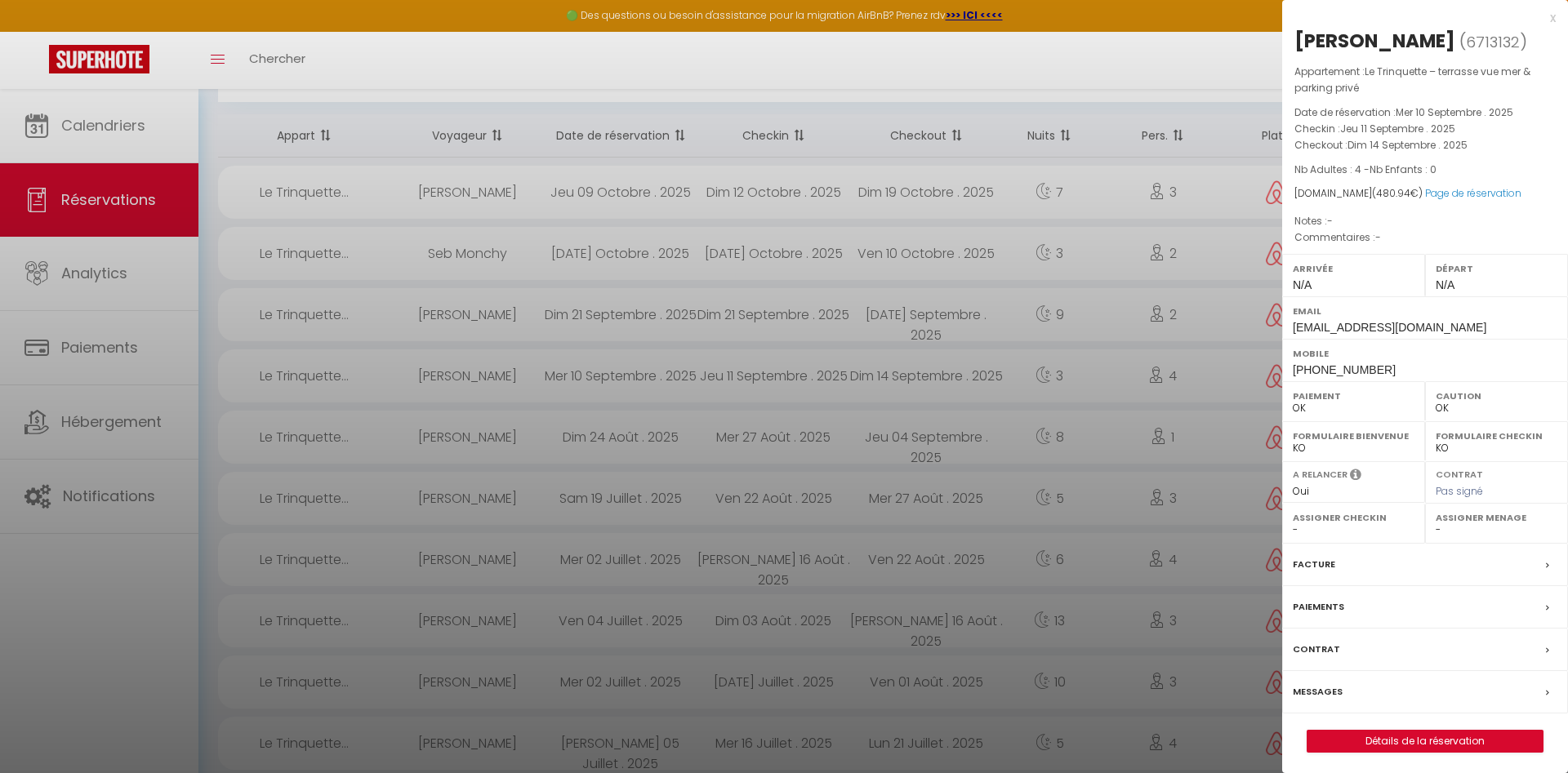
scroll to position [129, 0]
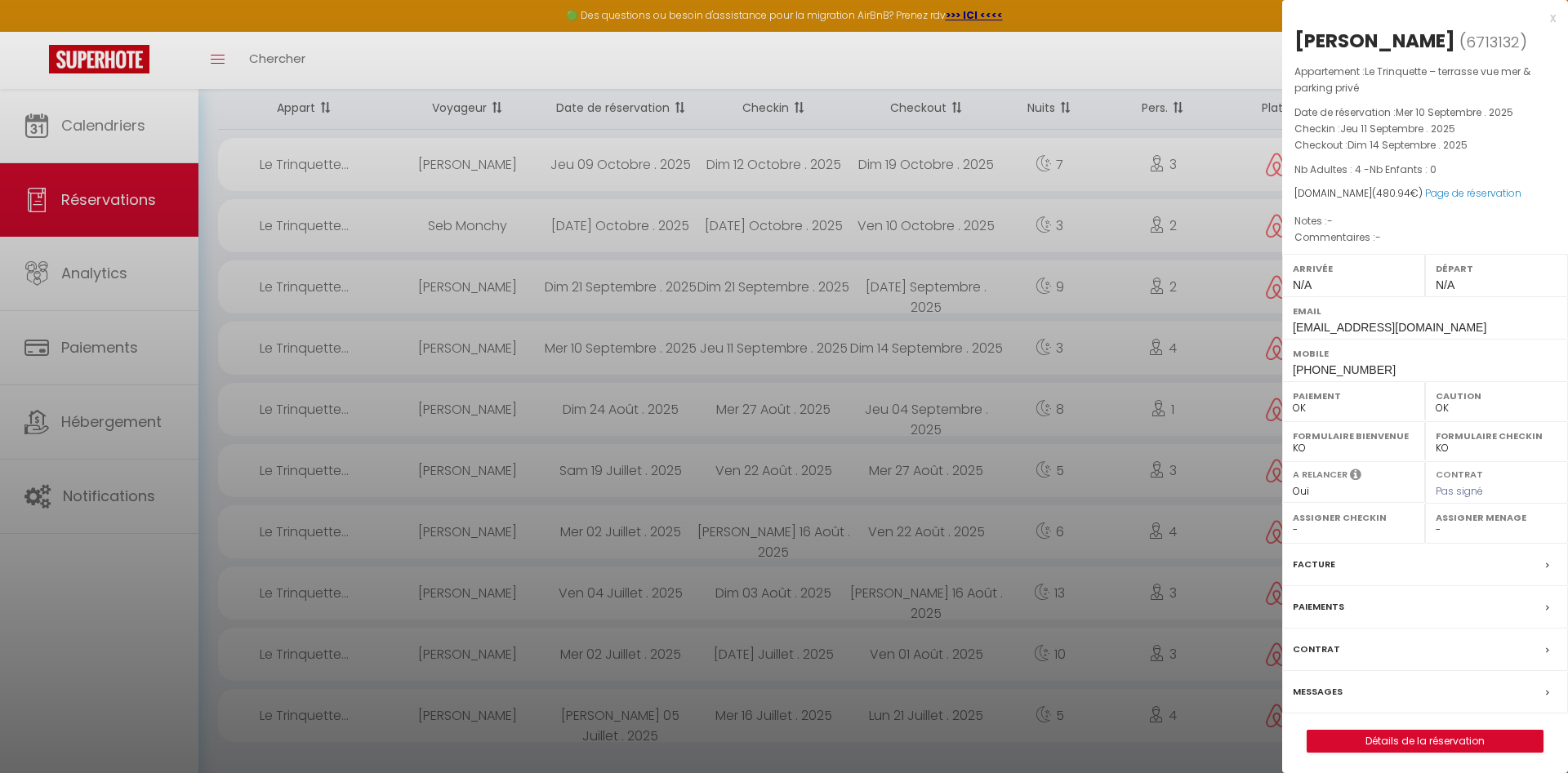
click at [1330, 605] on label "Paiements" at bounding box center [1319, 607] width 52 height 17
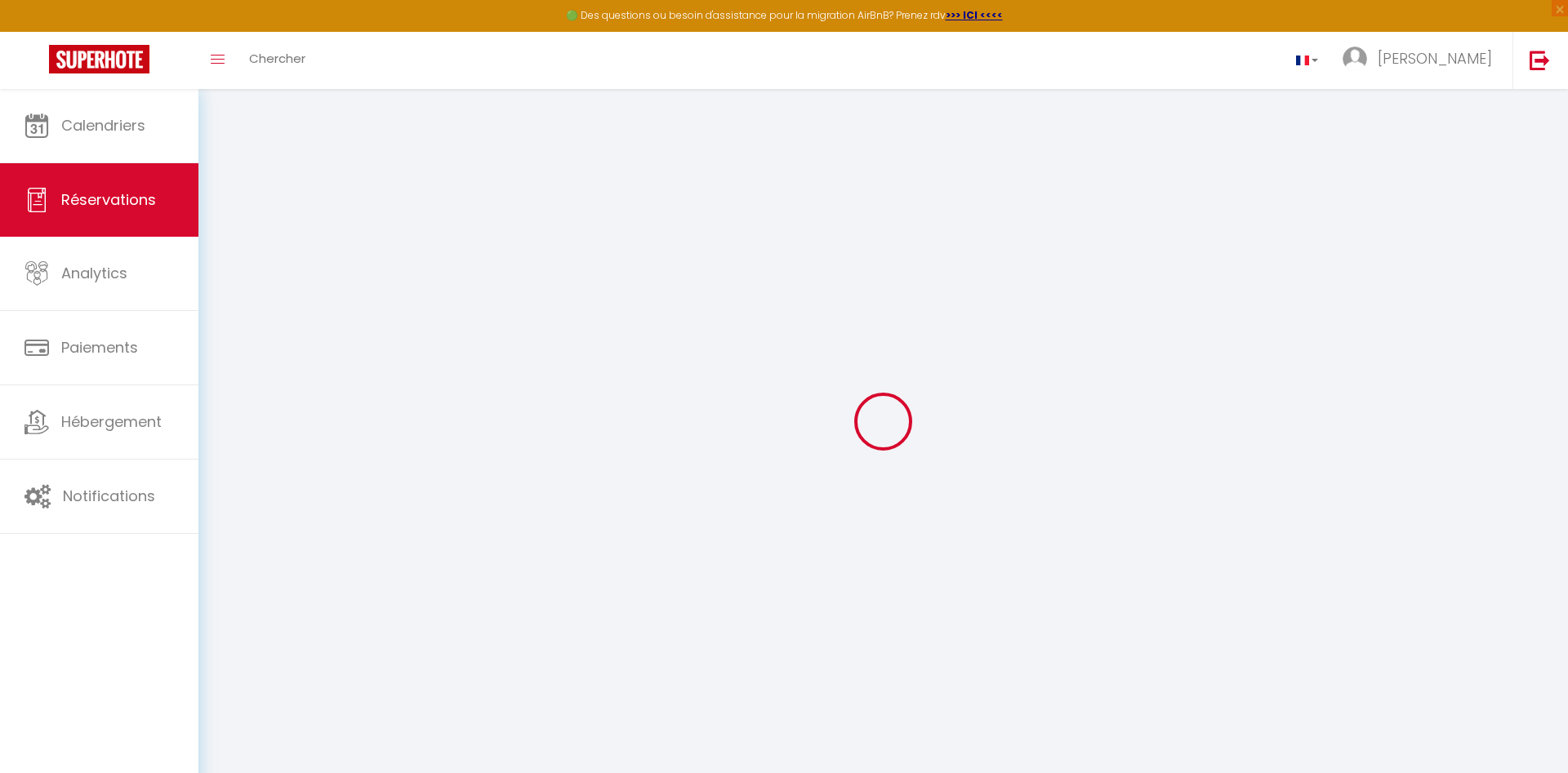
select select
checkbox input "false"
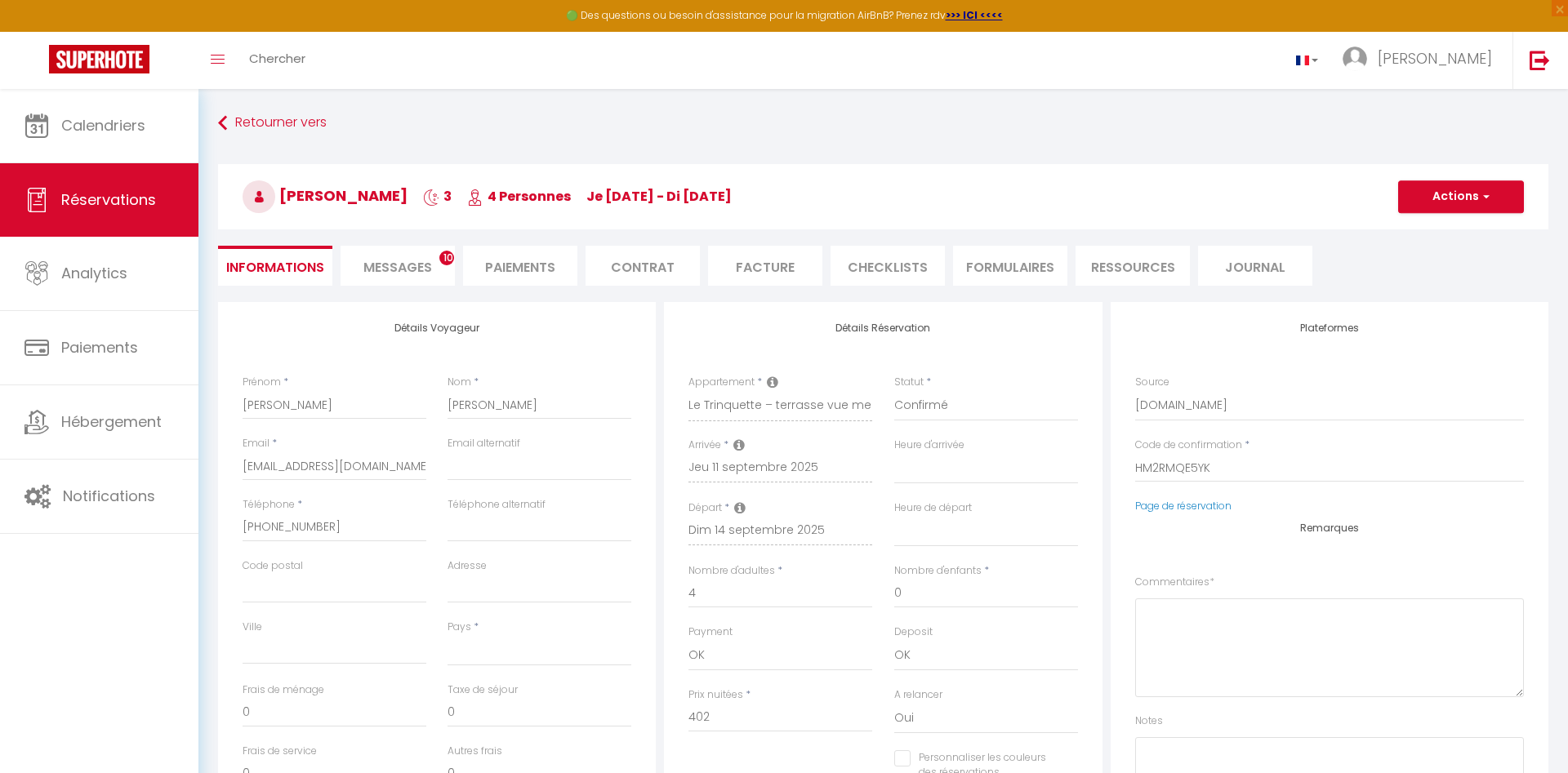
select select
checkbox input "false"
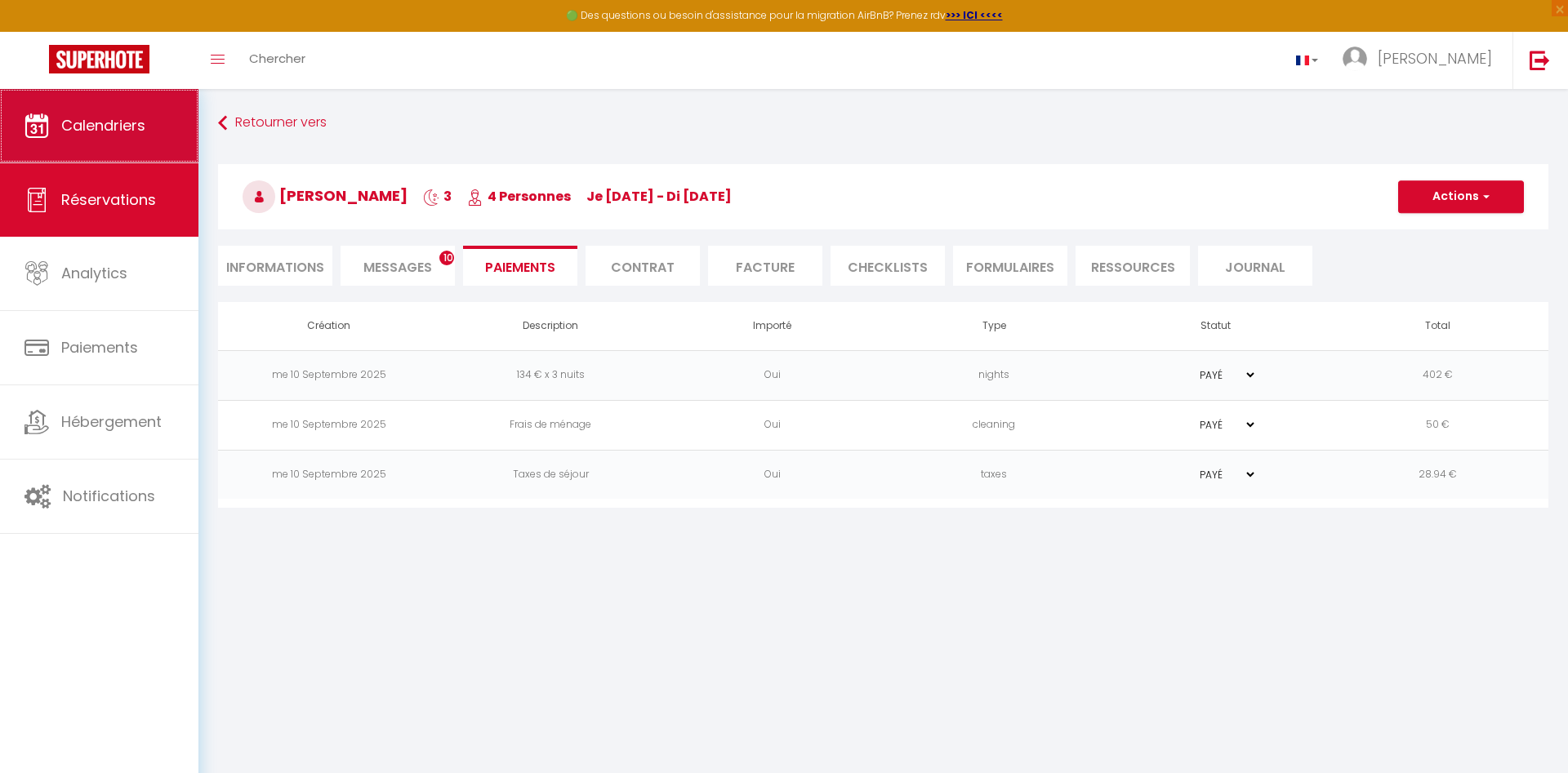
click at [80, 130] on span "Calendriers" at bounding box center [103, 125] width 84 height 20
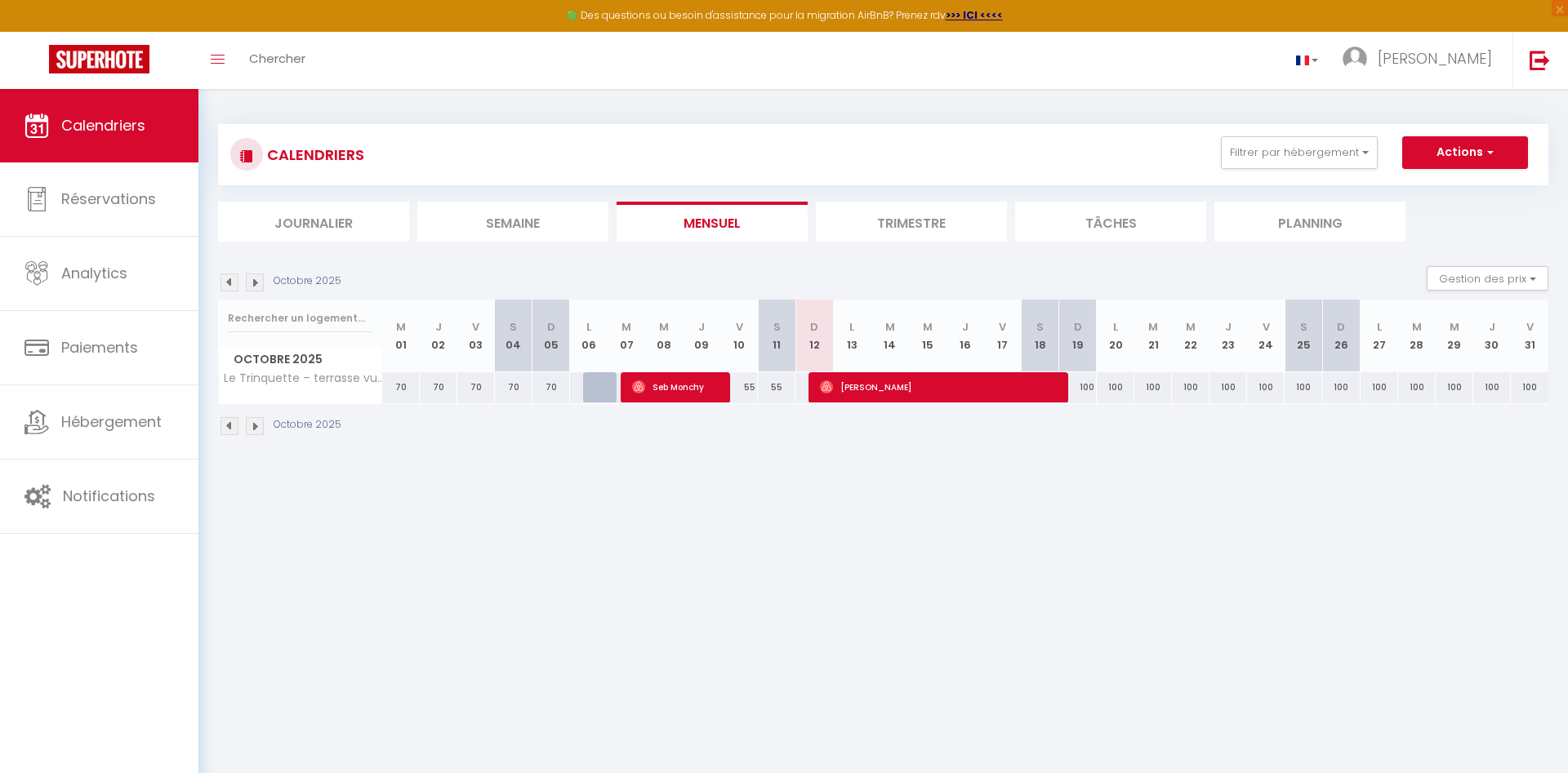
click at [862, 386] on span "[PERSON_NAME]" at bounding box center [939, 387] width 237 height 31
select select "OK"
select select "0"
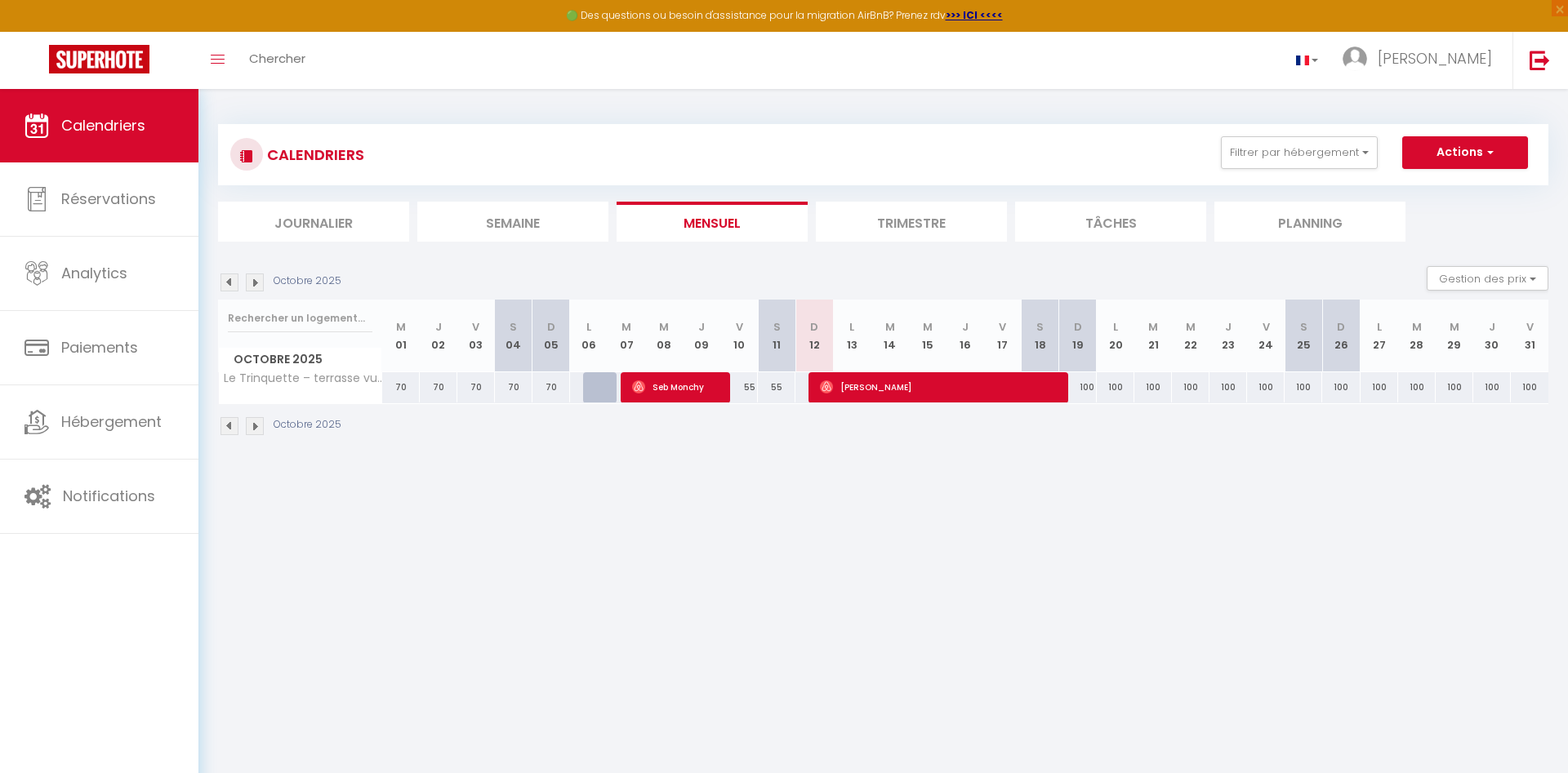
select select "1"
select select
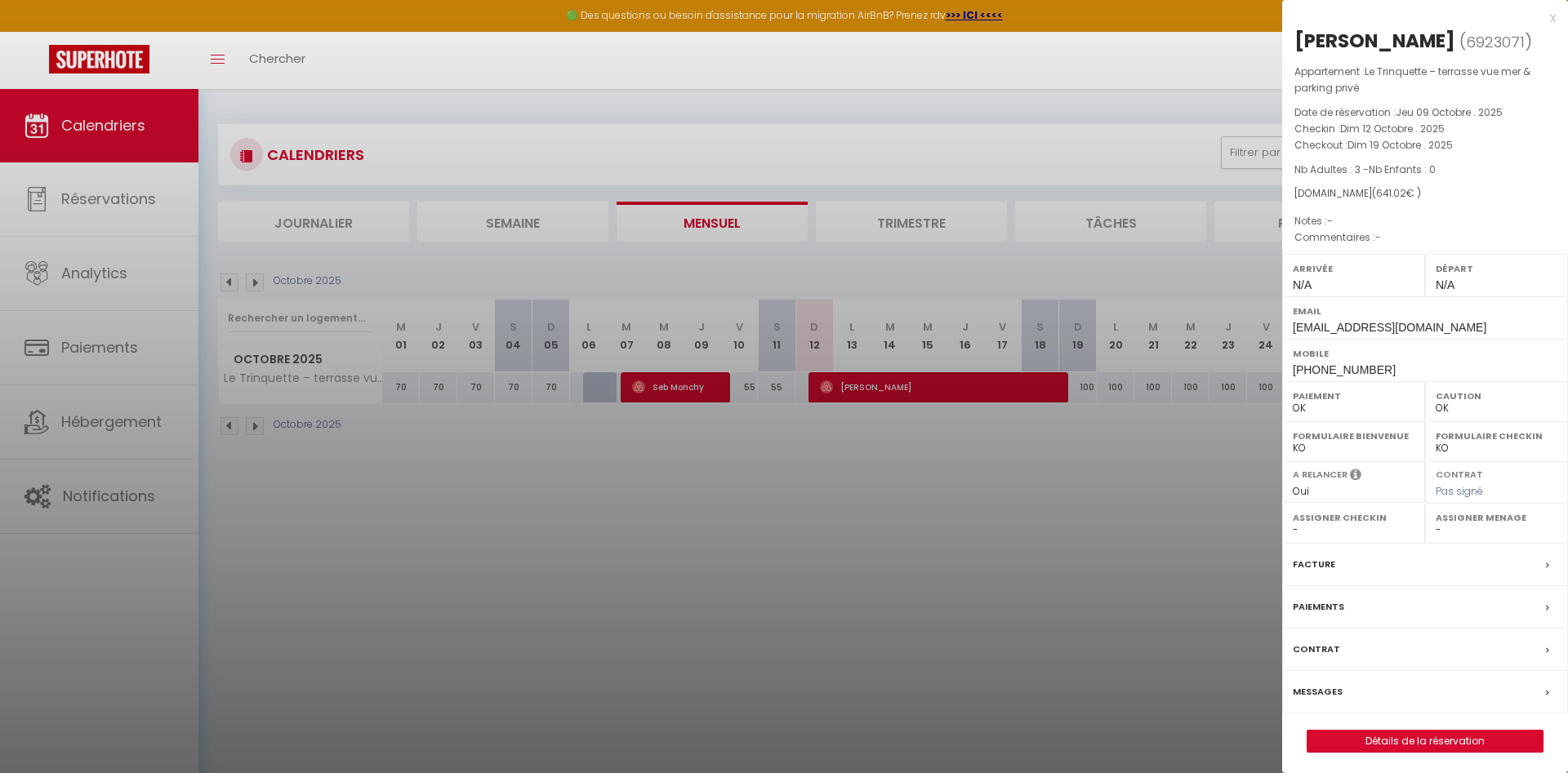
click at [1325, 609] on label "Paiements" at bounding box center [1319, 607] width 52 height 17
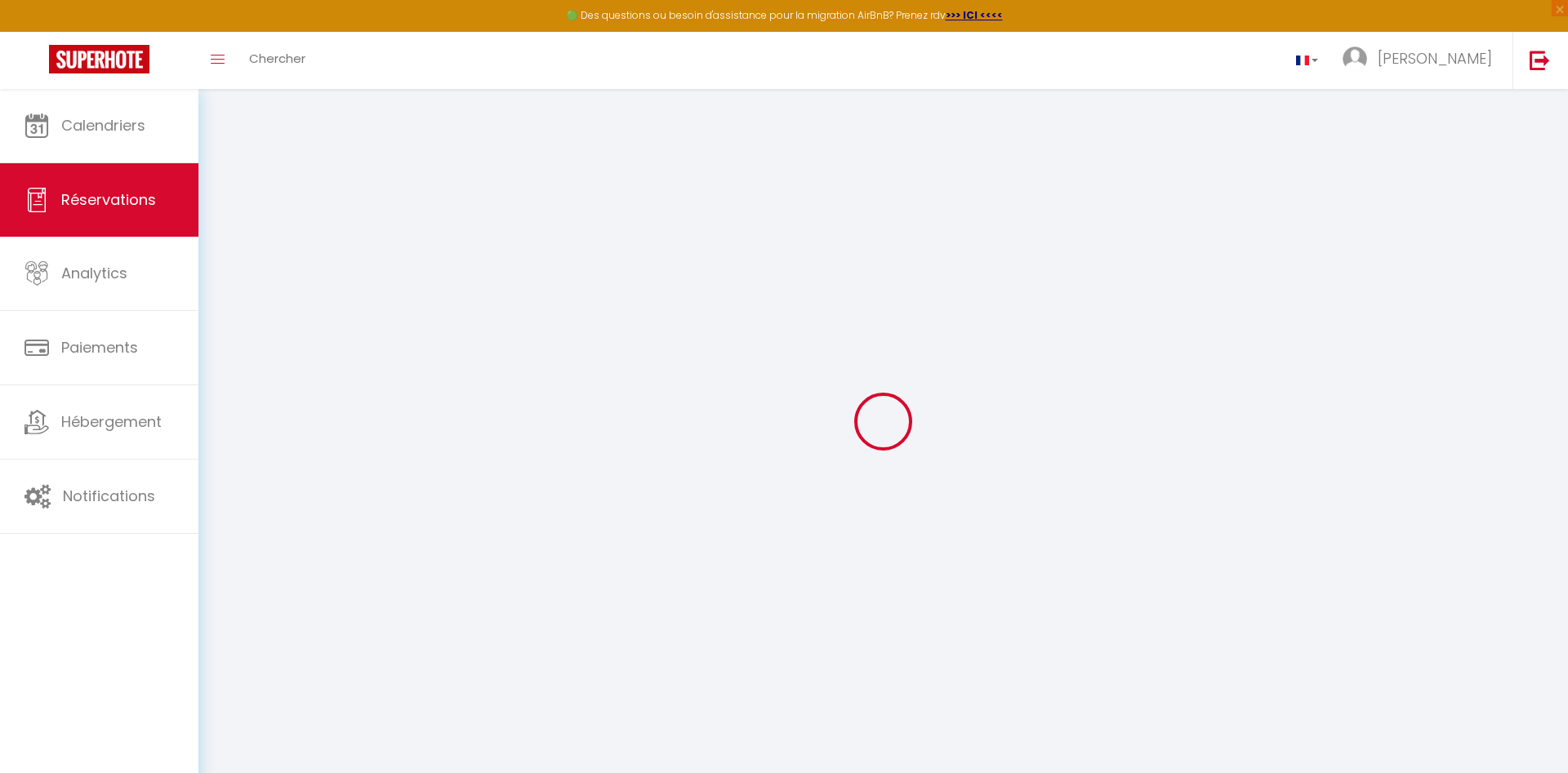
select select
checkbox input "false"
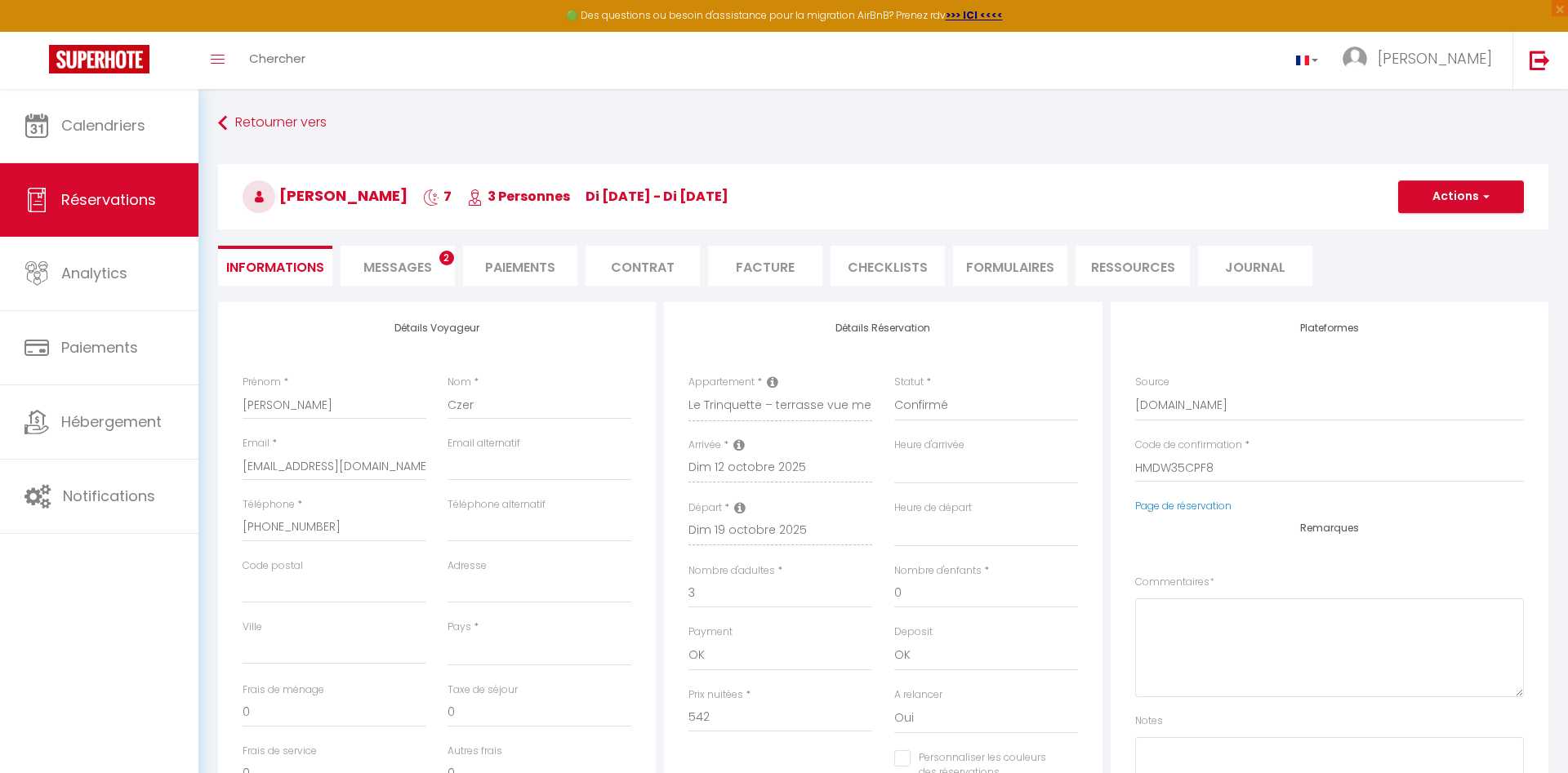
select select
checkbox input "false"
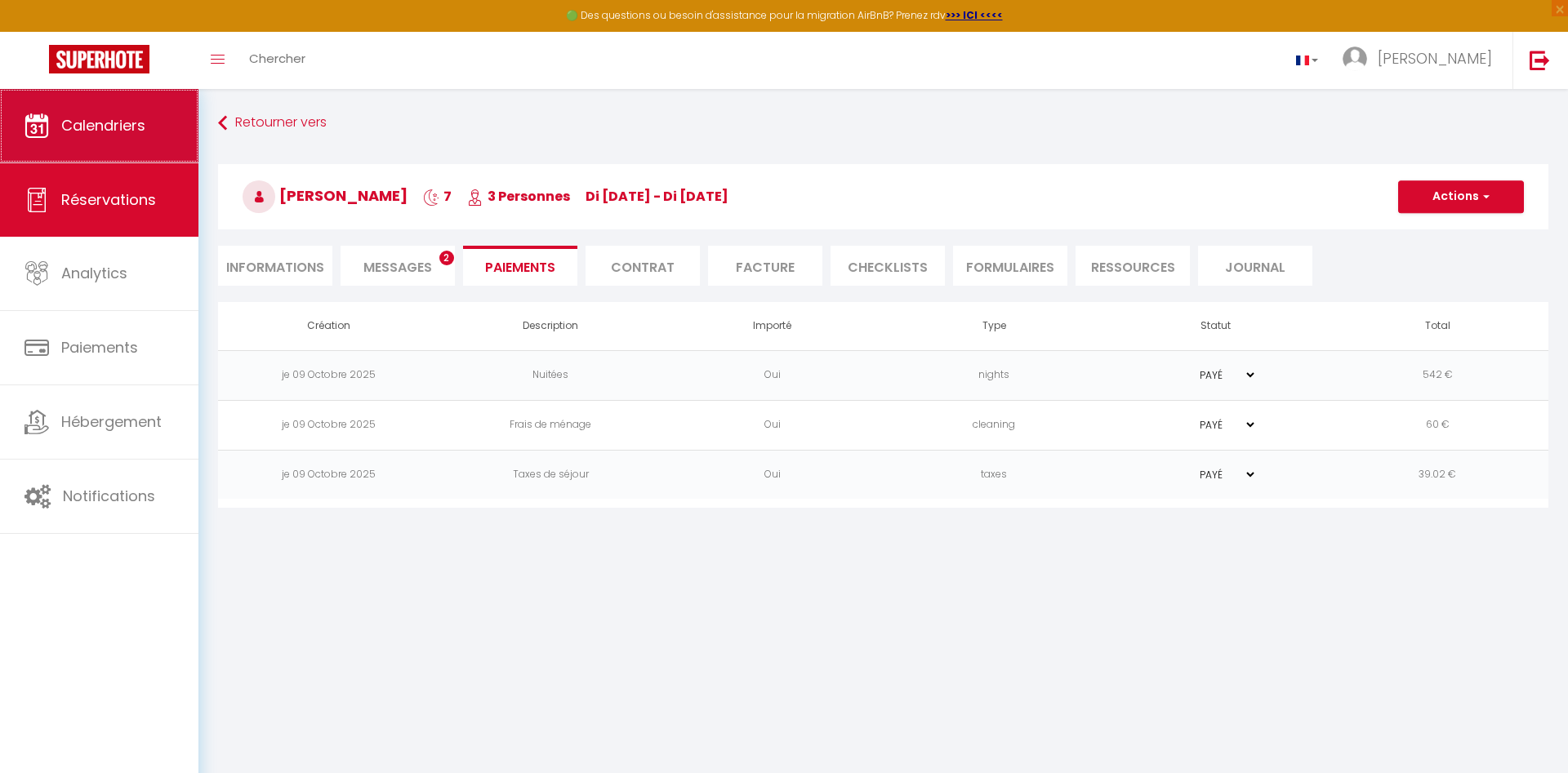
click at [105, 128] on span "Calendriers" at bounding box center [103, 125] width 84 height 20
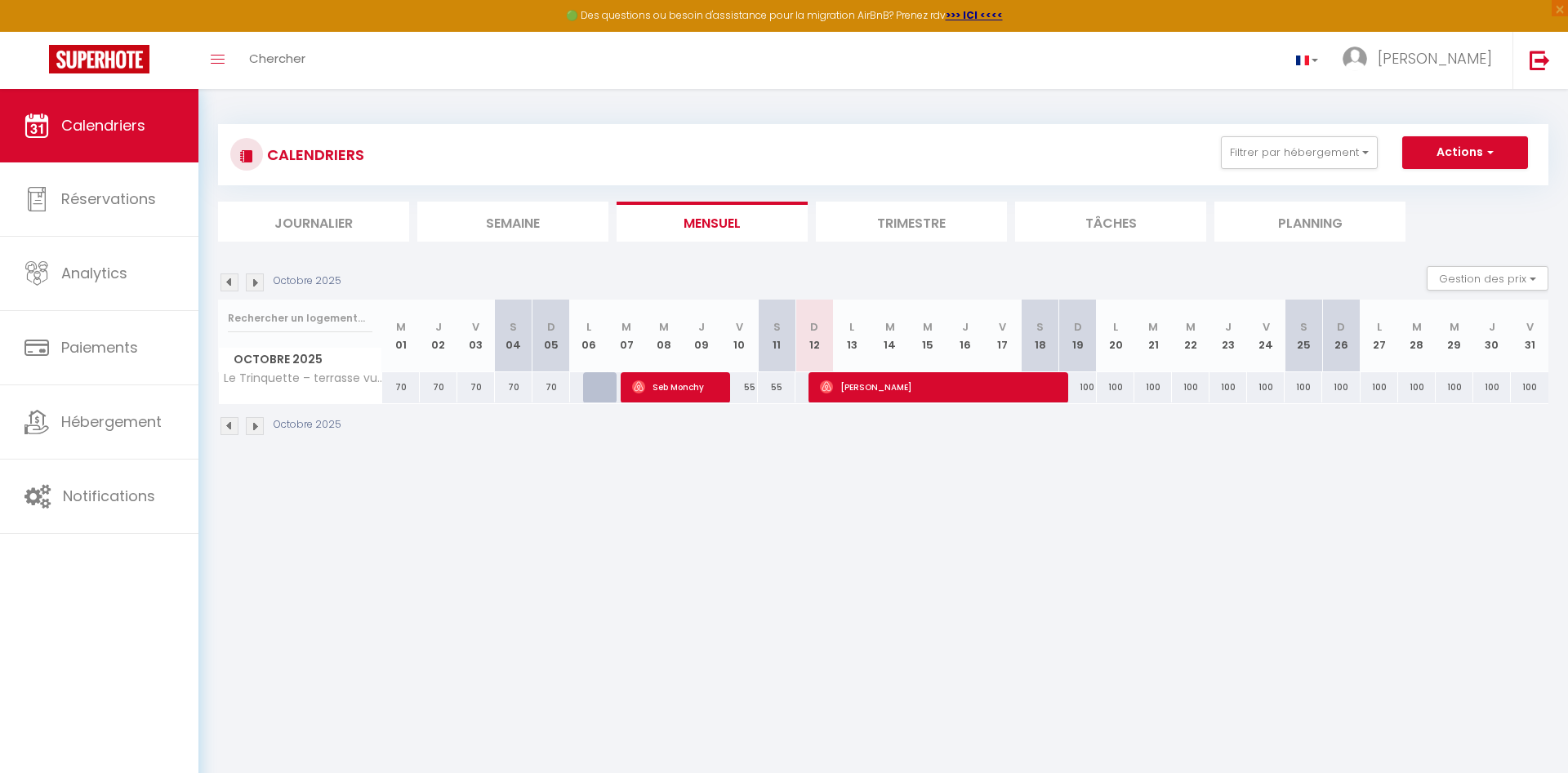
click at [252, 424] on img at bounding box center [255, 426] width 18 height 18
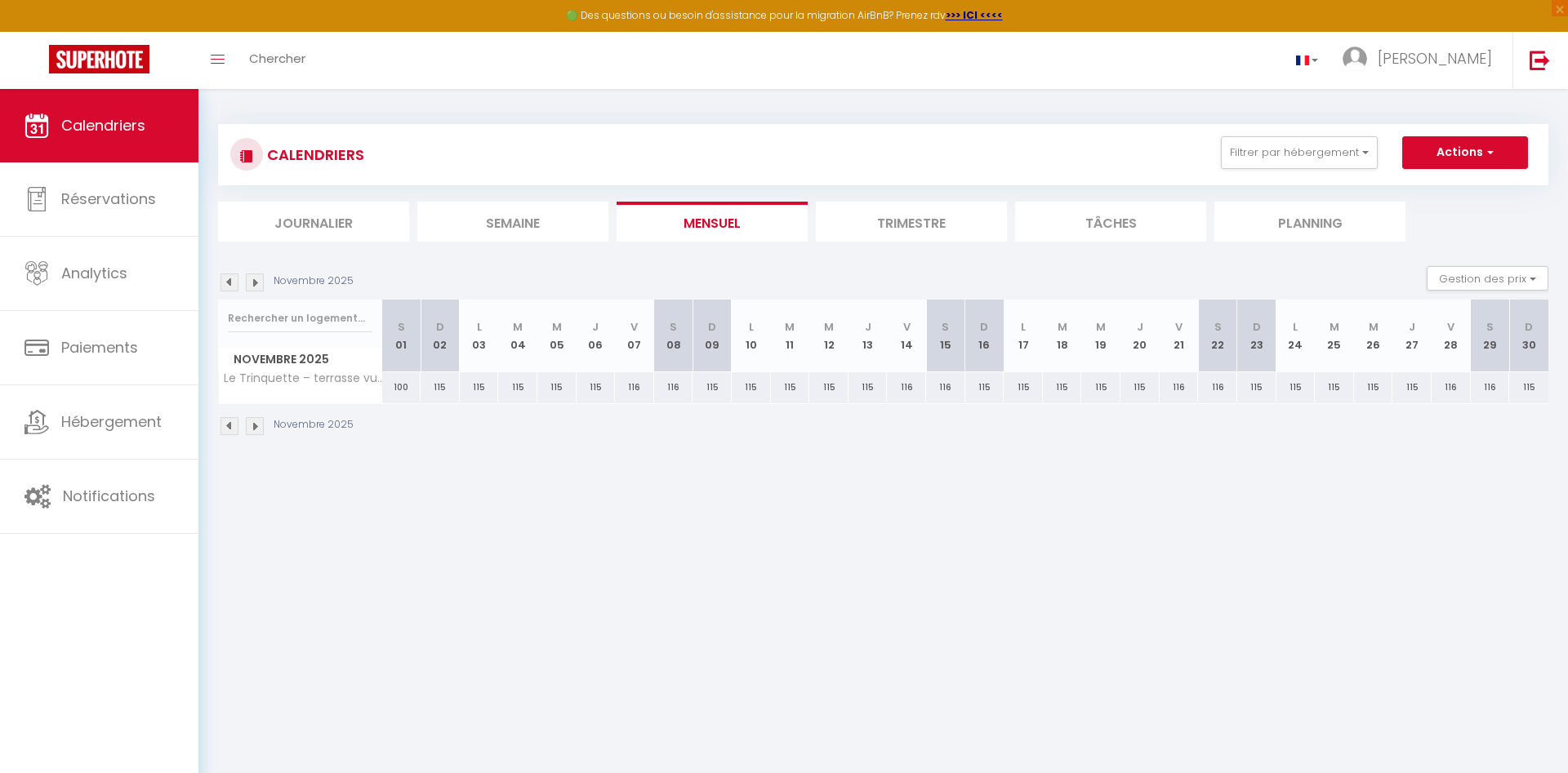
click at [225, 422] on img at bounding box center [230, 426] width 18 height 18
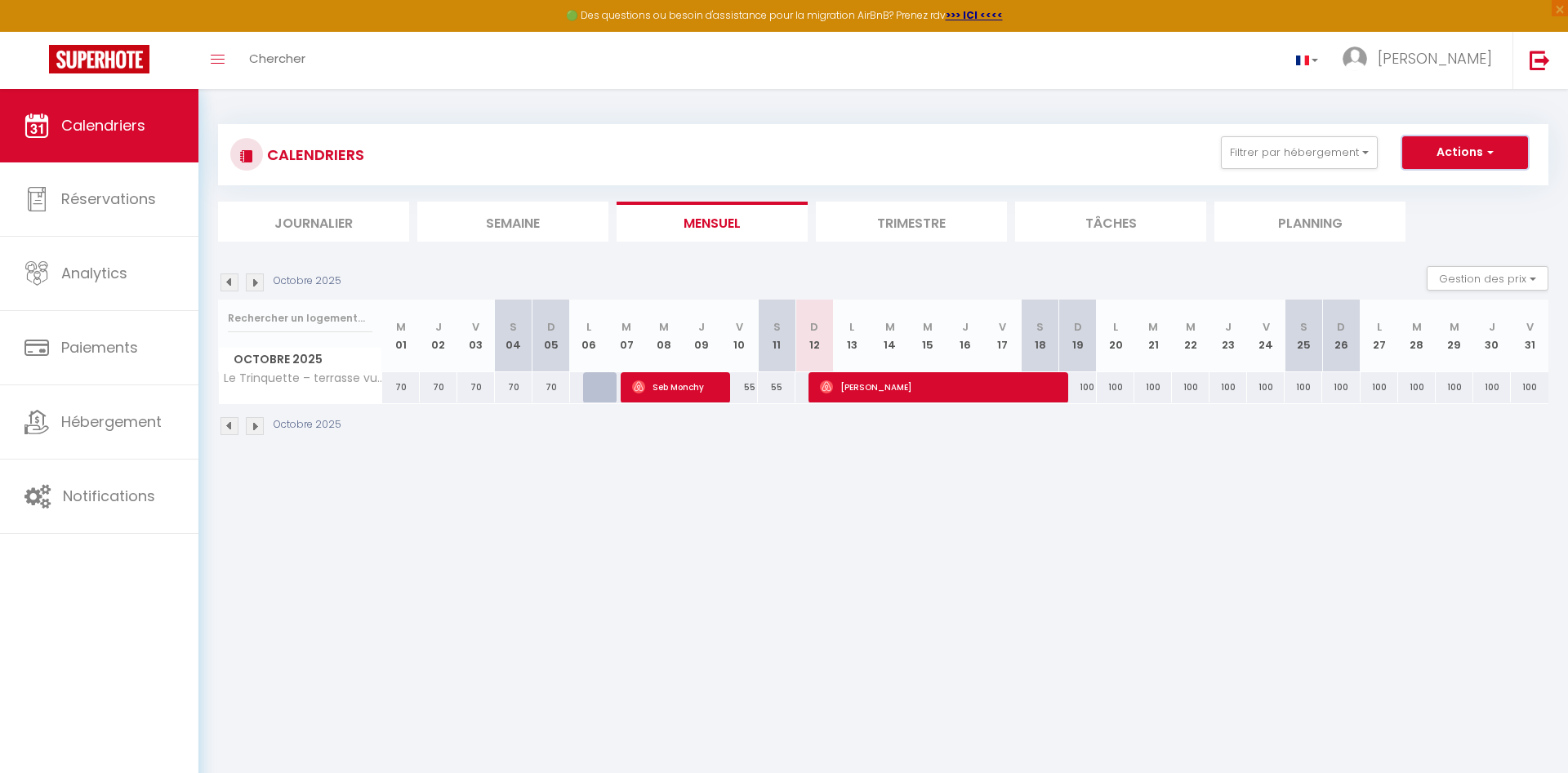
click at [1494, 151] on button "Actions" at bounding box center [1465, 153] width 126 height 33
click at [1495, 150] on button "Actions" at bounding box center [1465, 153] width 126 height 33
click at [1548, 53] on img at bounding box center [1540, 60] width 20 height 20
